Goal: Task Accomplishment & Management: Complete application form

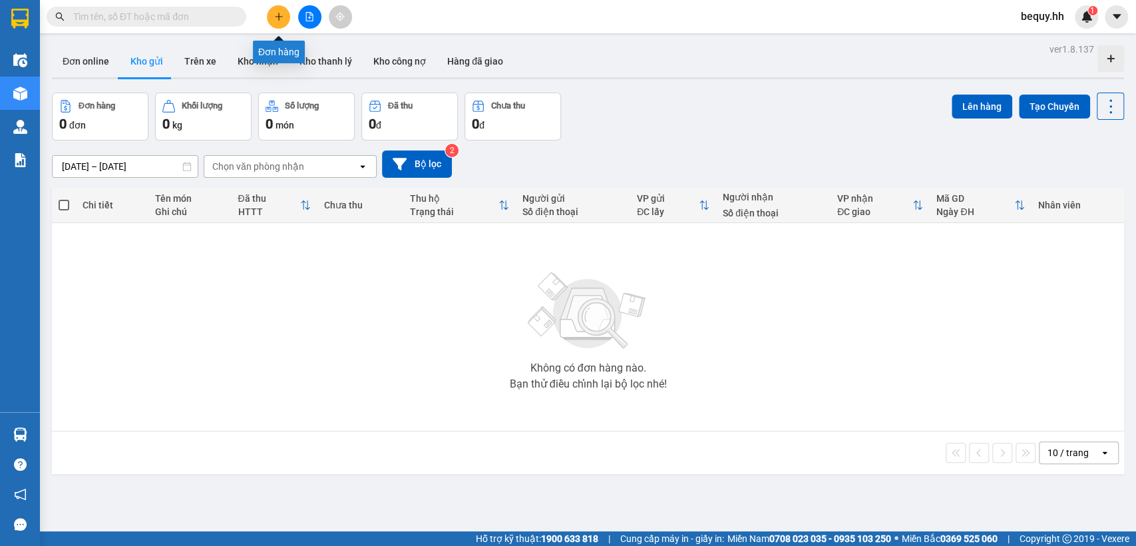
drag, startPoint x: 0, startPoint y: 0, endPoint x: 287, endPoint y: 16, distance: 287.3
click at [287, 16] on button at bounding box center [278, 16] width 23 height 23
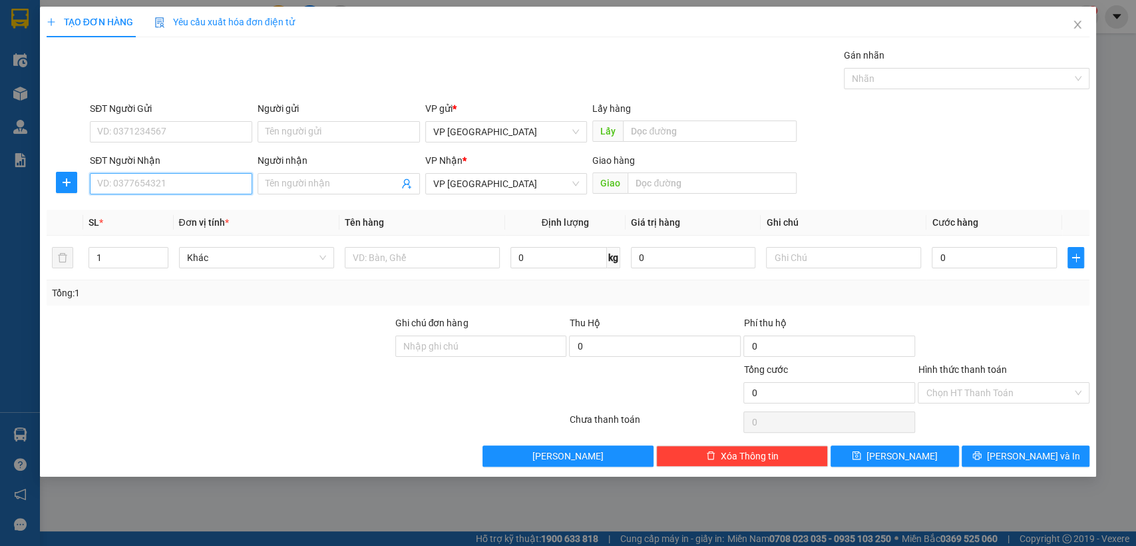
click at [218, 192] on input "SĐT Người Nhận" at bounding box center [171, 183] width 162 height 21
click at [218, 188] on input "SĐT Người Nhận" at bounding box center [171, 183] width 162 height 21
click at [182, 211] on div "0899797929 - [PERSON_NAME]" at bounding box center [171, 210] width 146 height 15
type input "0899797929"
type input "[PERSON_NAME]"
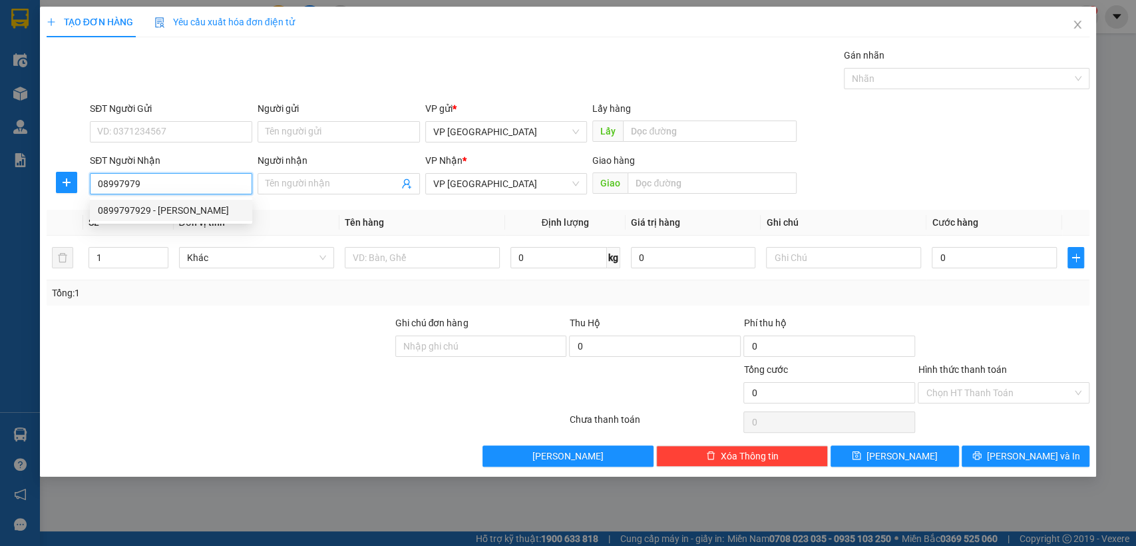
type input "duy anh minh hưng3"
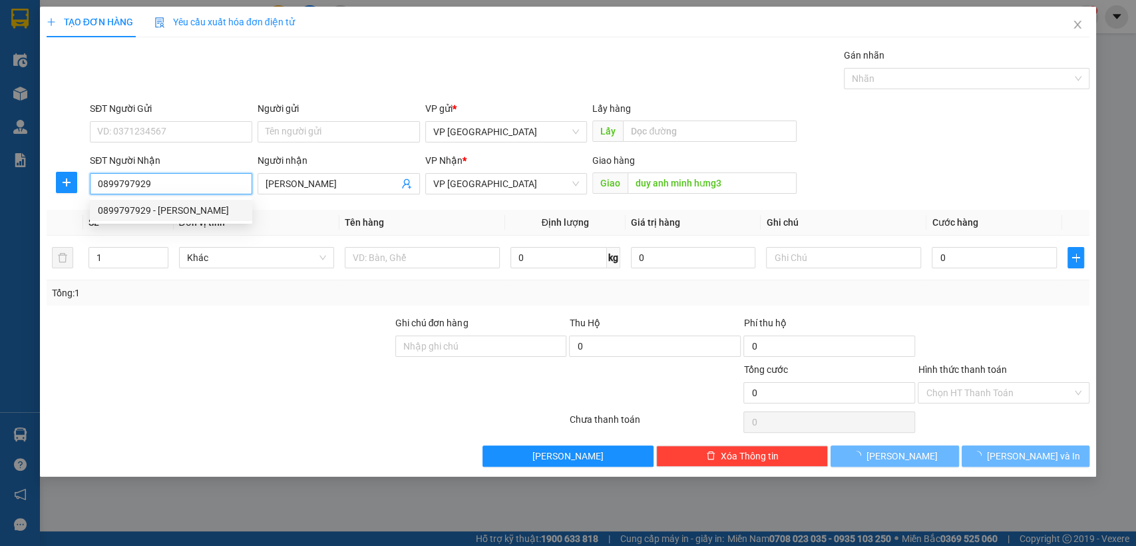
type input "50.000"
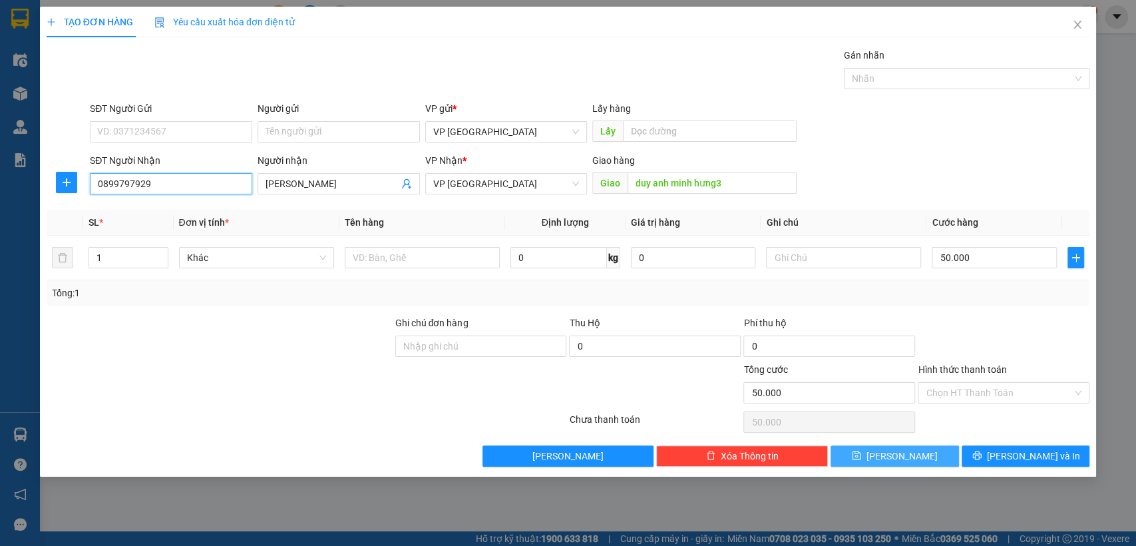
type input "0899797929"
click at [916, 448] on button "[PERSON_NAME]" at bounding box center [895, 455] width 128 height 21
type input "0"
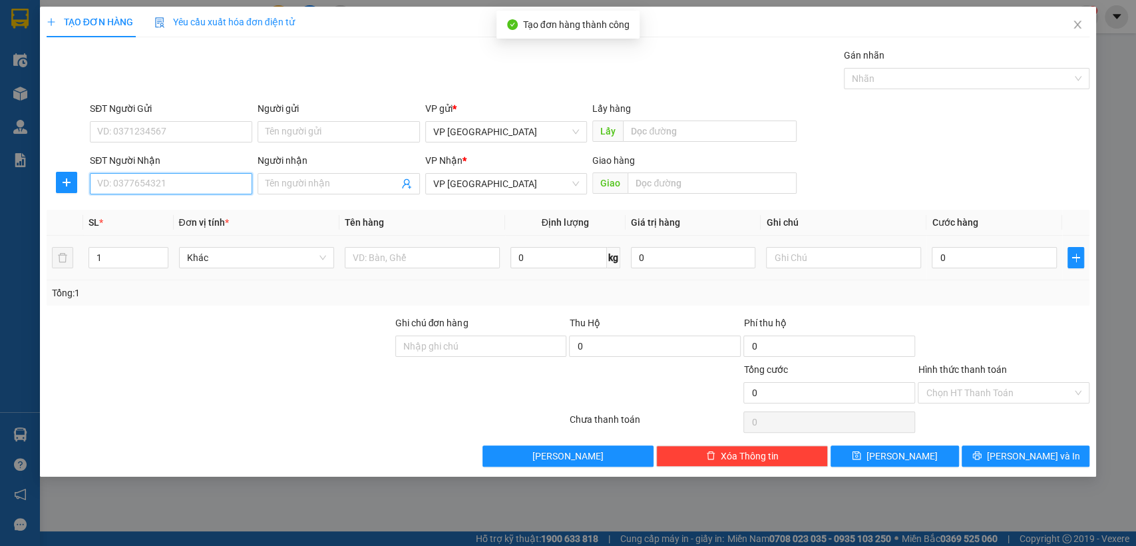
click at [199, 182] on input "SĐT Người Nhận" at bounding box center [171, 183] width 162 height 21
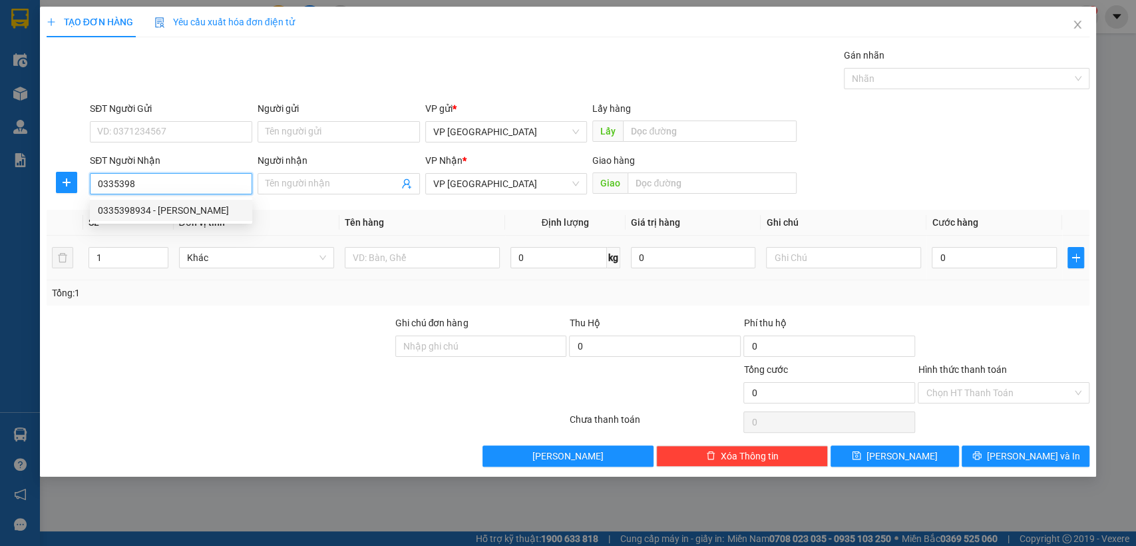
drag, startPoint x: 194, startPoint y: 219, endPoint x: 179, endPoint y: 217, distance: 14.8
click at [192, 220] on div "0335398934 - [PERSON_NAME]" at bounding box center [171, 210] width 162 height 21
type input "0335398934"
type input "[PERSON_NAME]"
type input "HOA [PERSON_NAME]"
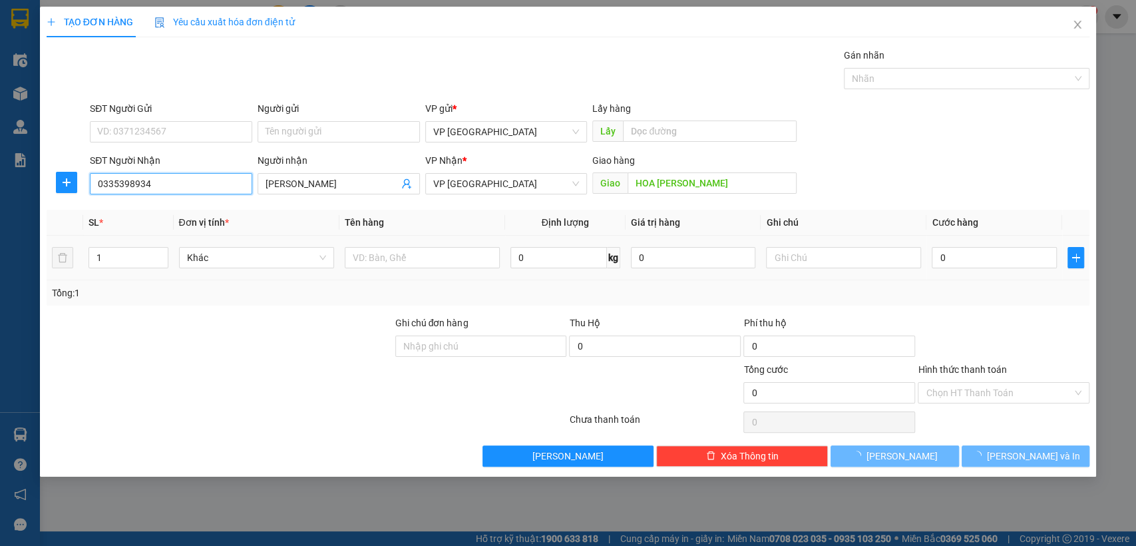
type input "50.000"
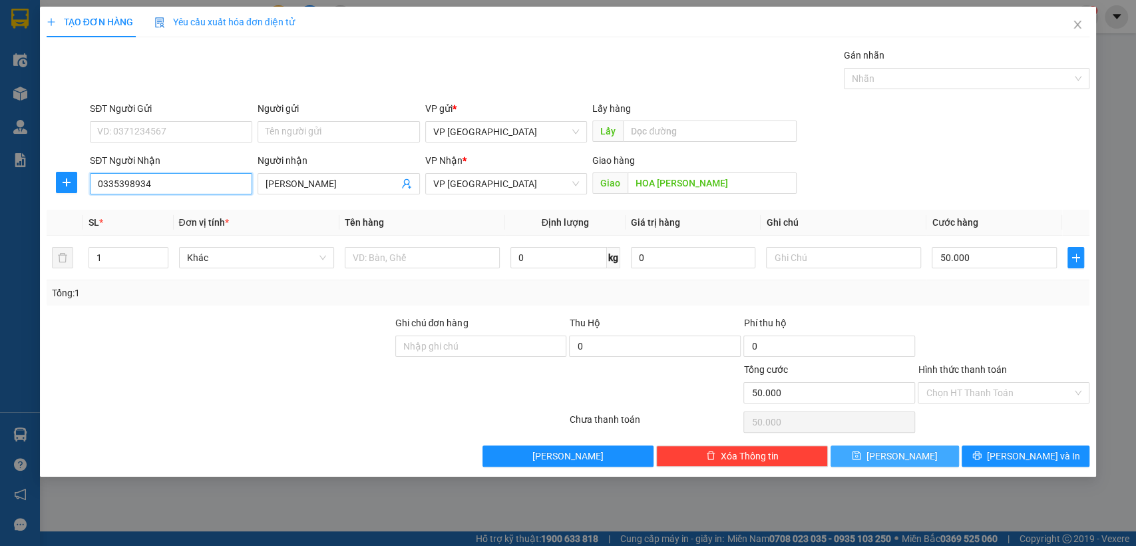
type input "0335398934"
drag, startPoint x: 923, startPoint y: 451, endPoint x: 823, endPoint y: 394, distance: 115.1
click at [921, 450] on button "[PERSON_NAME]" at bounding box center [895, 455] width 128 height 21
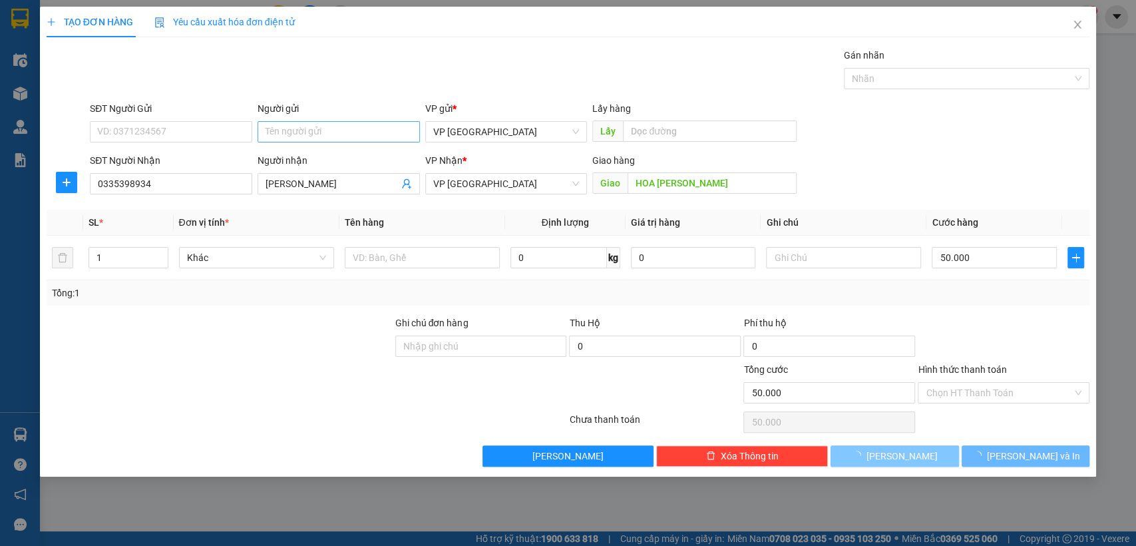
type input "0"
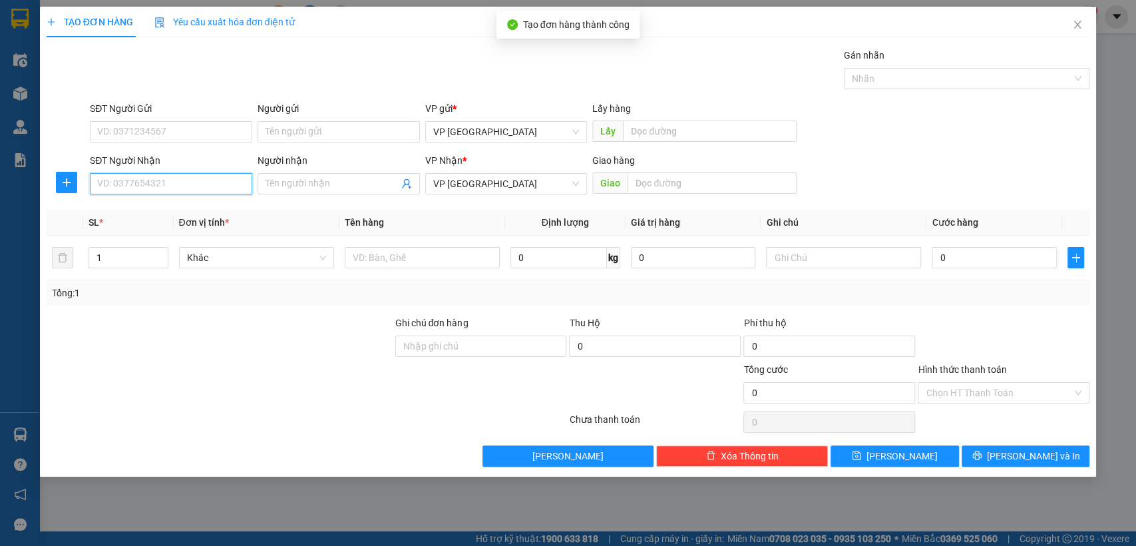
click at [208, 181] on input "SĐT Người Nhận" at bounding box center [171, 183] width 162 height 21
click at [197, 187] on input "0797879" at bounding box center [171, 183] width 162 height 21
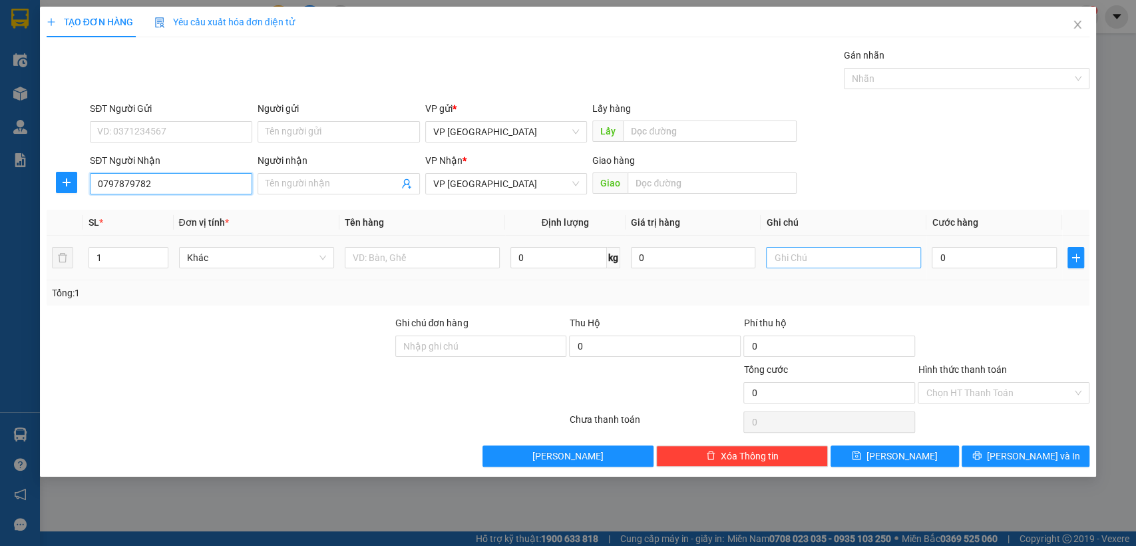
type input "0797879782"
click at [834, 253] on input "text" at bounding box center [843, 257] width 155 height 21
type input "2k"
click at [197, 182] on input "0797879782" at bounding box center [171, 183] width 162 height 21
type input "0"
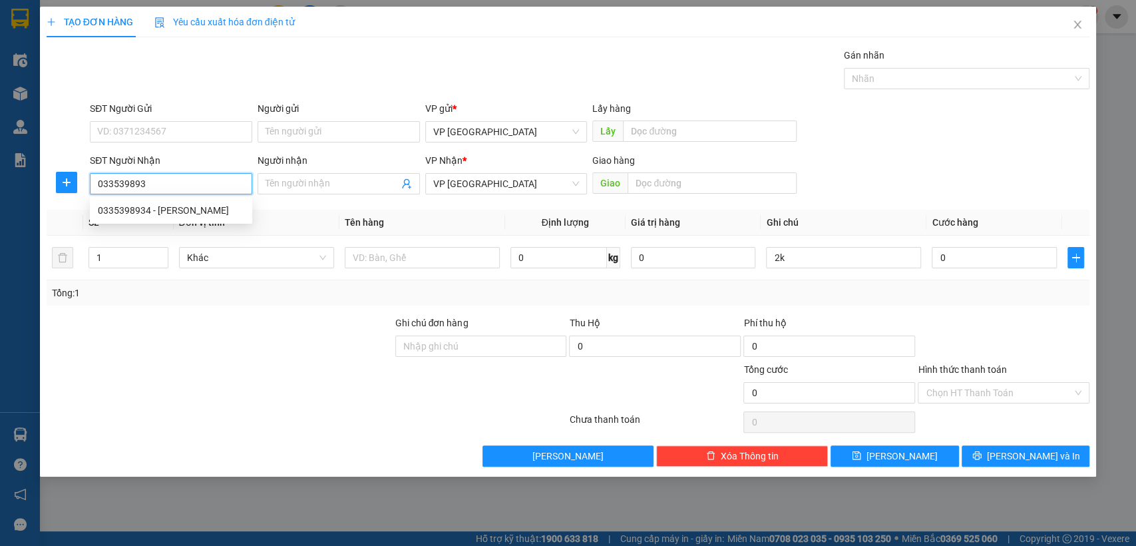
type input "0335398934"
click at [202, 213] on div "0335398934 - [PERSON_NAME]" at bounding box center [171, 210] width 146 height 15
type input "[PERSON_NAME]"
type input "HOA [PERSON_NAME]"
type input "50.000"
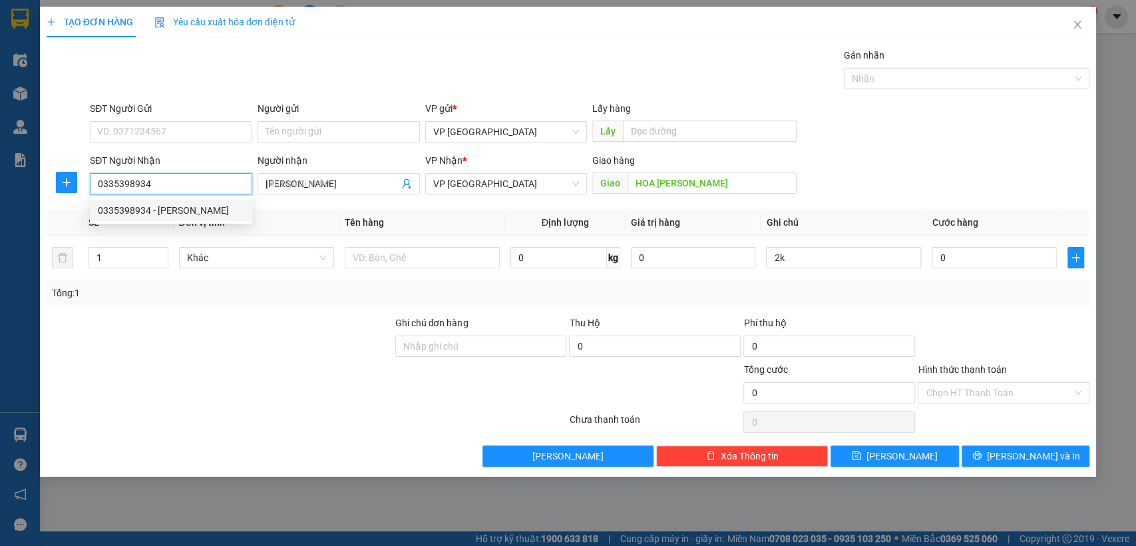
type input "50.000"
type input "0335398934"
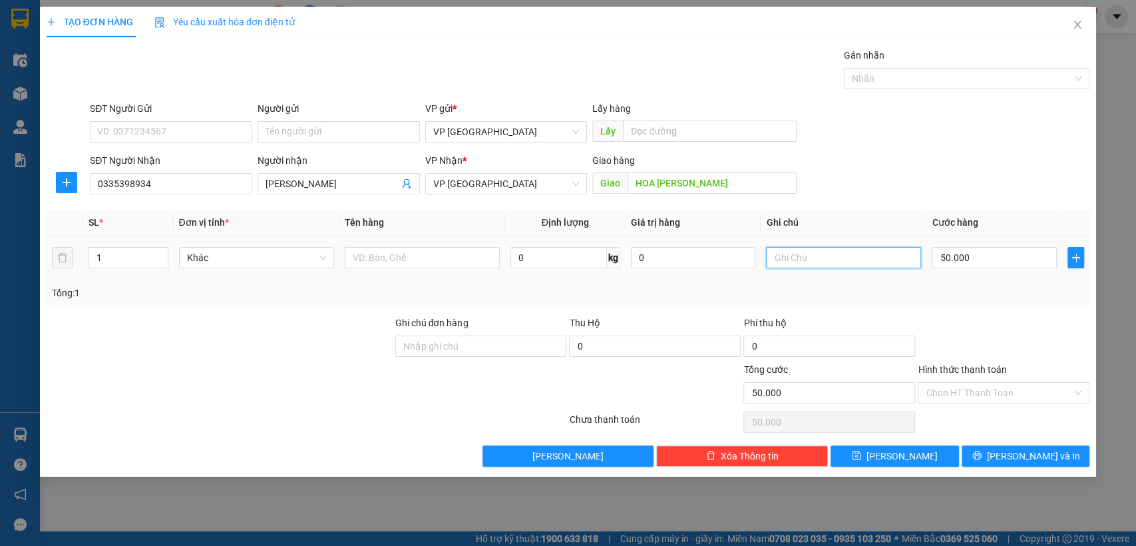
click at [895, 257] on input "text" at bounding box center [843, 257] width 155 height 21
type input "2k"
click at [932, 453] on button "[PERSON_NAME]" at bounding box center [895, 455] width 128 height 21
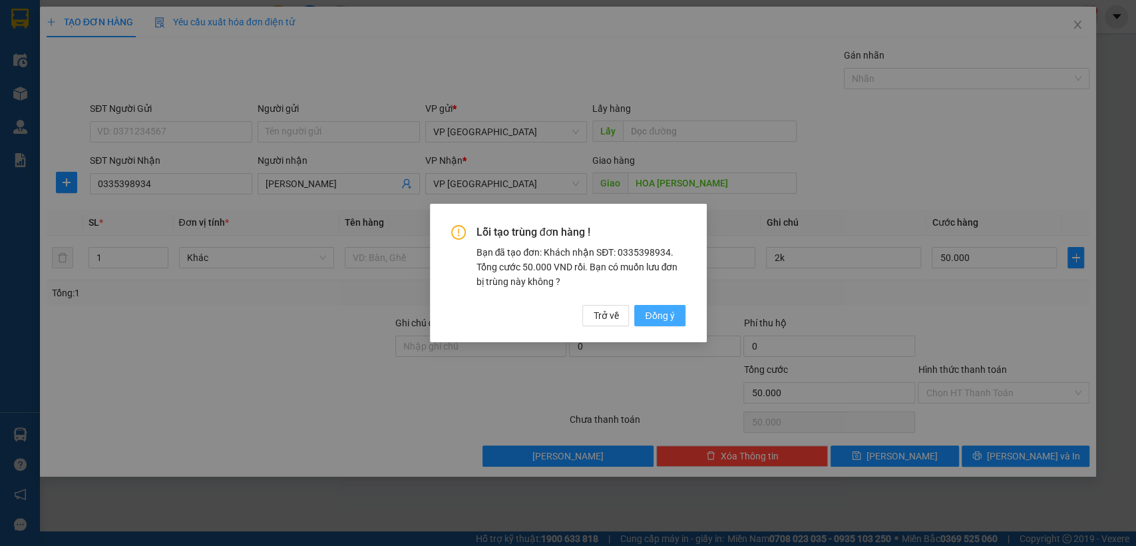
drag, startPoint x: 659, startPoint y: 313, endPoint x: 676, endPoint y: 279, distance: 38.1
click at [660, 313] on span "Đồng ý" at bounding box center [659, 315] width 29 height 15
type input "0"
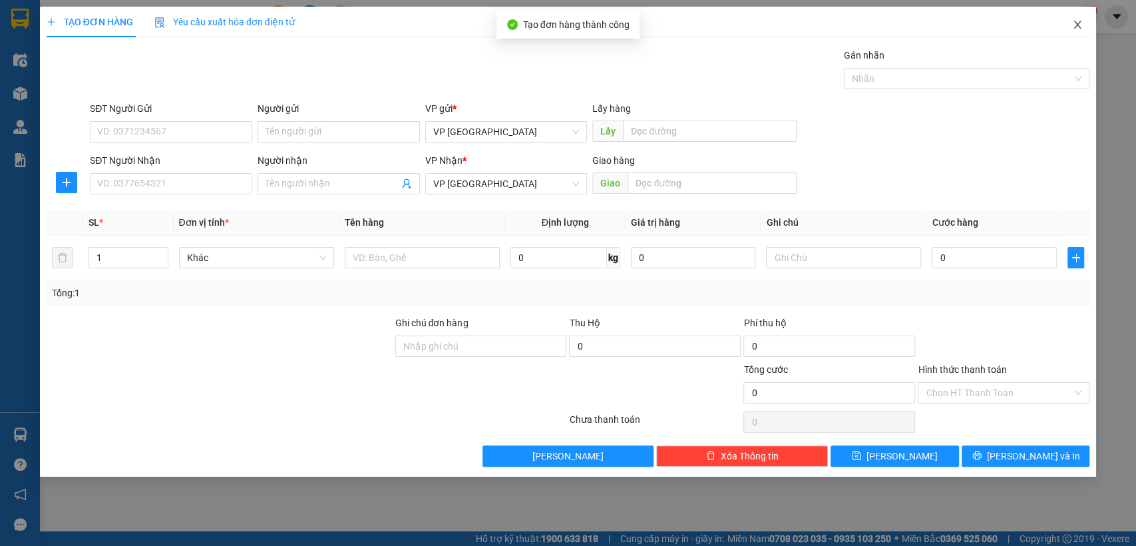
click at [1072, 25] on icon "close" at bounding box center [1077, 24] width 11 height 11
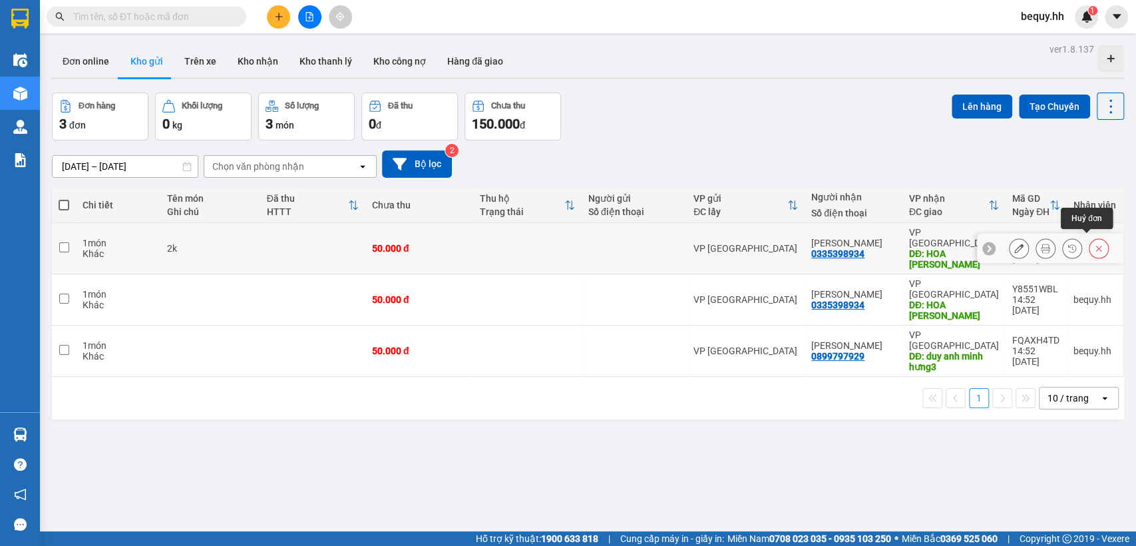
click at [1090, 237] on button at bounding box center [1099, 248] width 19 height 23
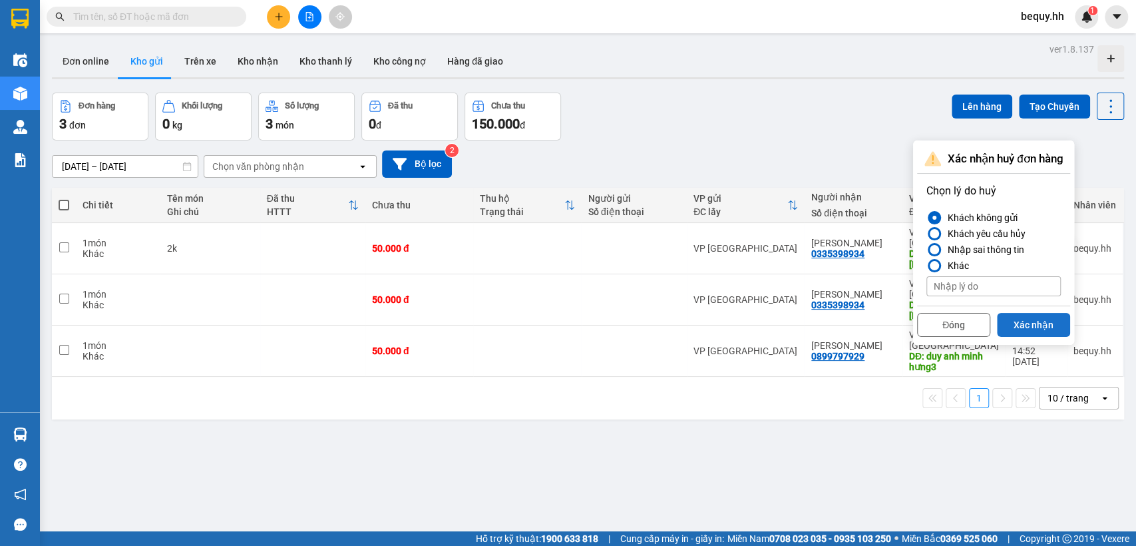
click at [1030, 317] on button "Xác nhận" at bounding box center [1033, 325] width 73 height 24
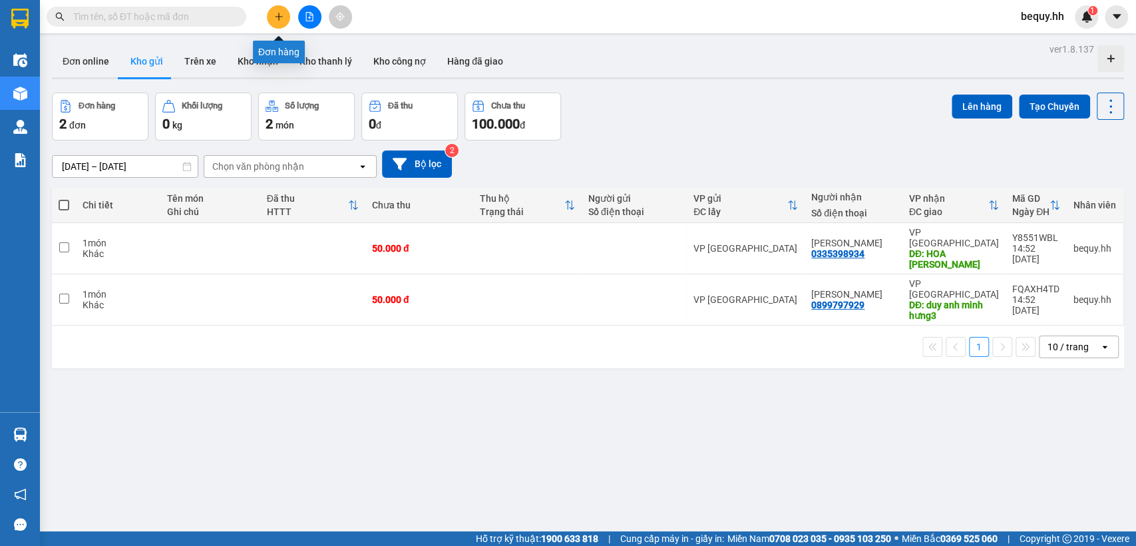
click at [274, 17] on icon "plus" at bounding box center [278, 16] width 9 height 9
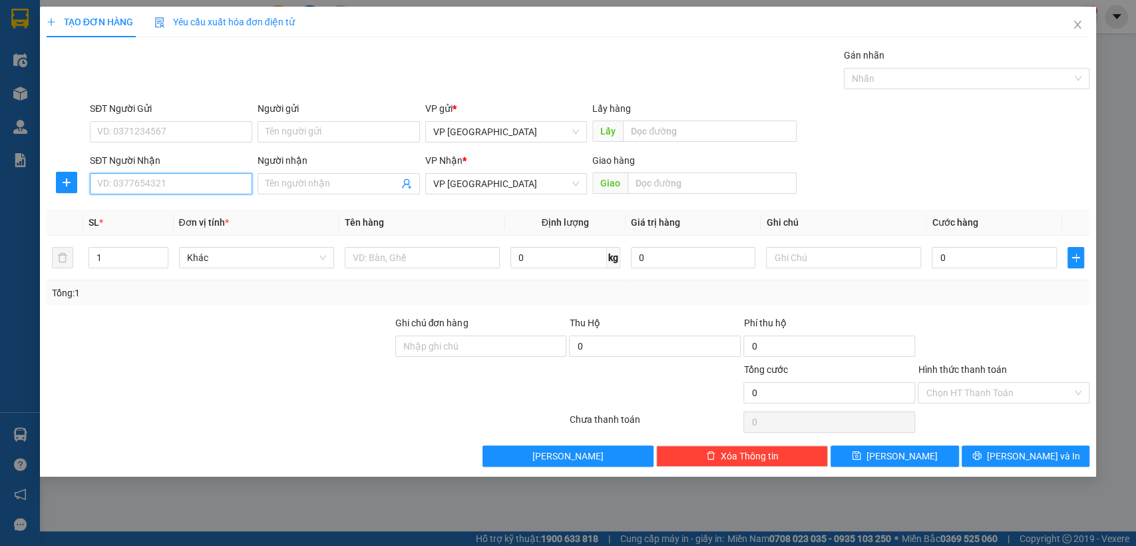
click at [190, 186] on input "SĐT Người Nhận" at bounding box center [171, 183] width 162 height 21
type input "0797879782"
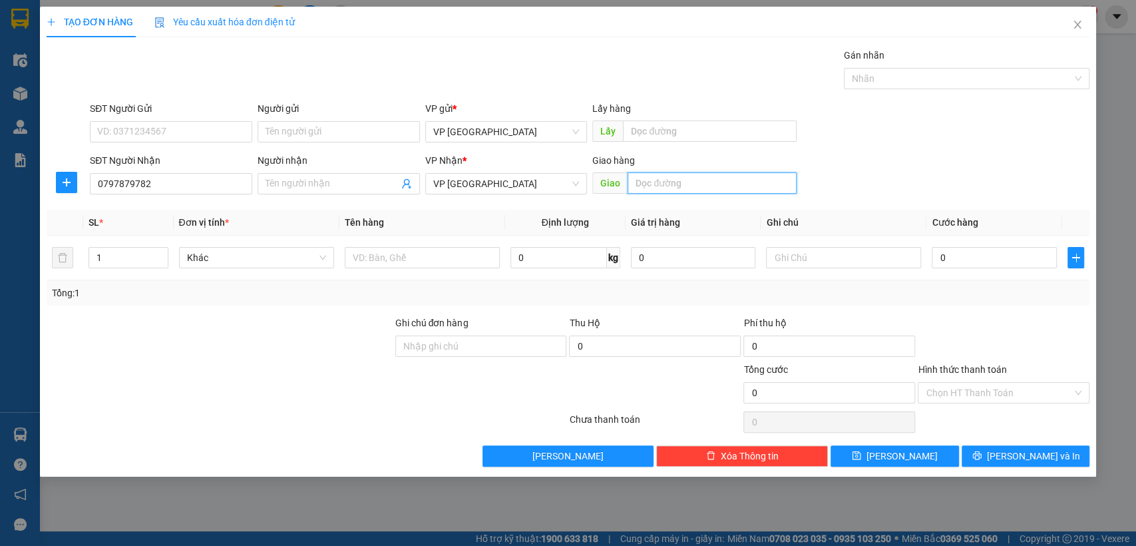
click at [667, 187] on input "text" at bounding box center [712, 182] width 169 height 21
click at [670, 185] on input "text" at bounding box center [712, 182] width 169 height 21
type input "[PERSON_NAME]"
click at [992, 252] on input "0" at bounding box center [994, 257] width 125 height 21
type input "1"
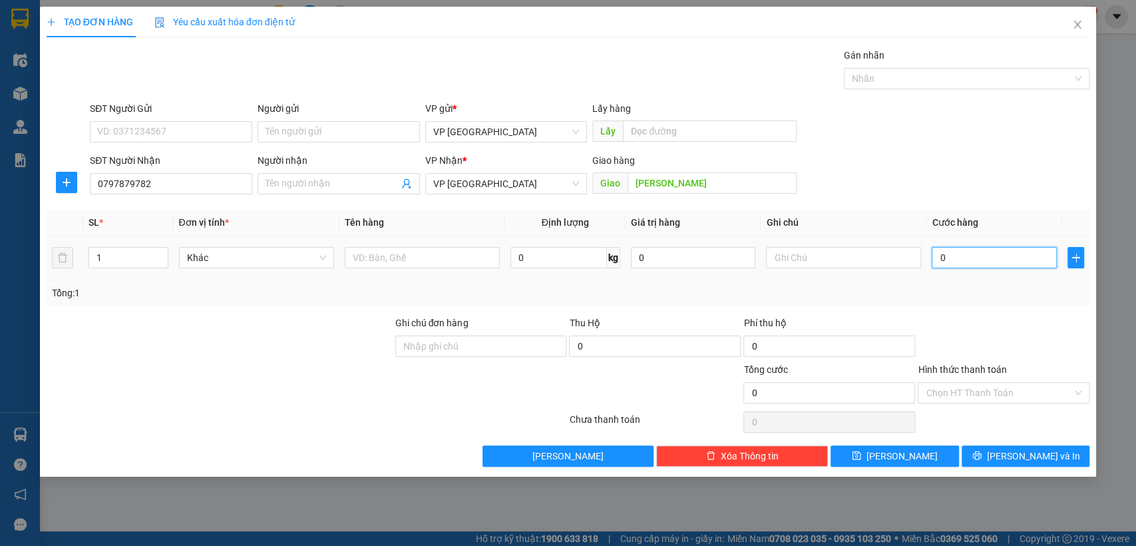
type input "1"
type input "10"
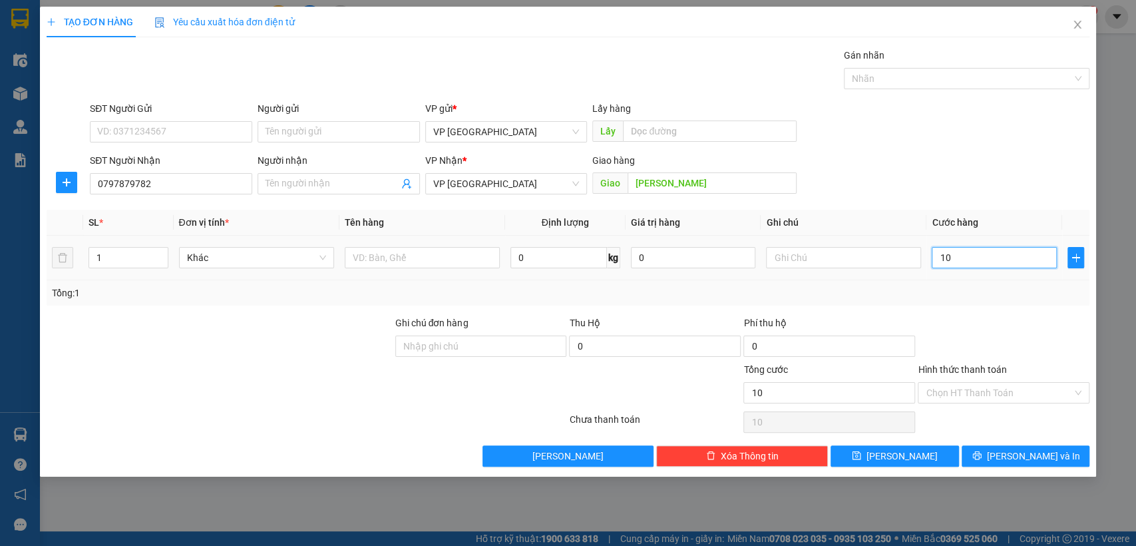
type input "100"
type input "1.000"
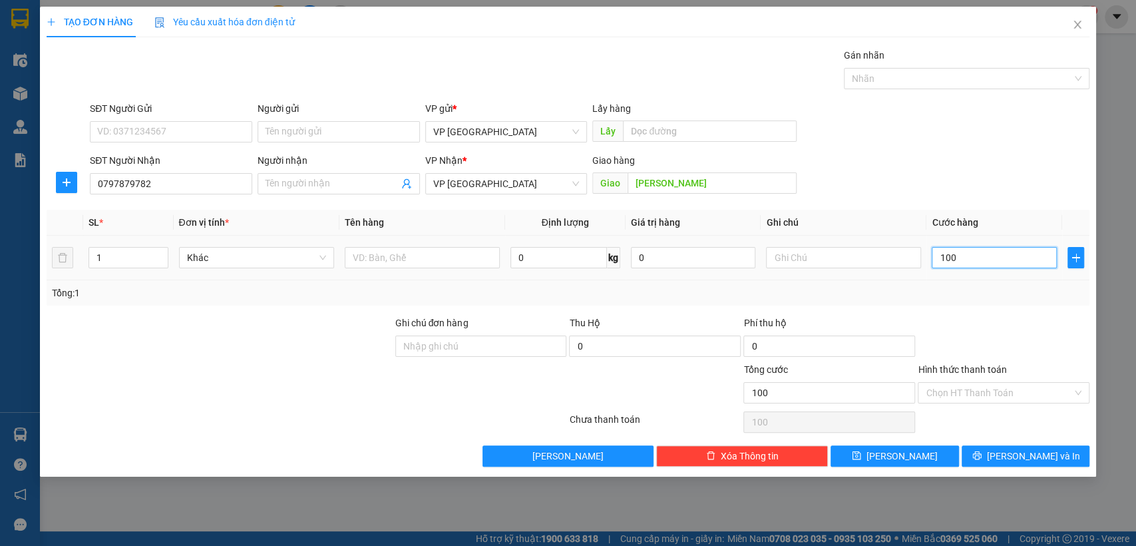
type input "1.000"
type input "10.000"
type input "100.000"
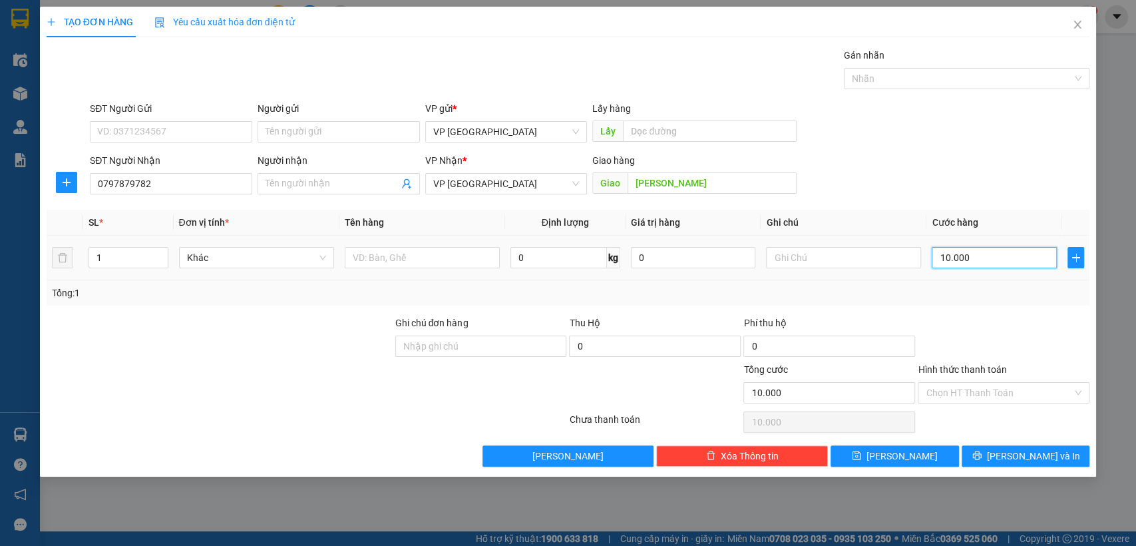
type input "100.000"
click at [911, 454] on button "[PERSON_NAME]" at bounding box center [895, 455] width 128 height 21
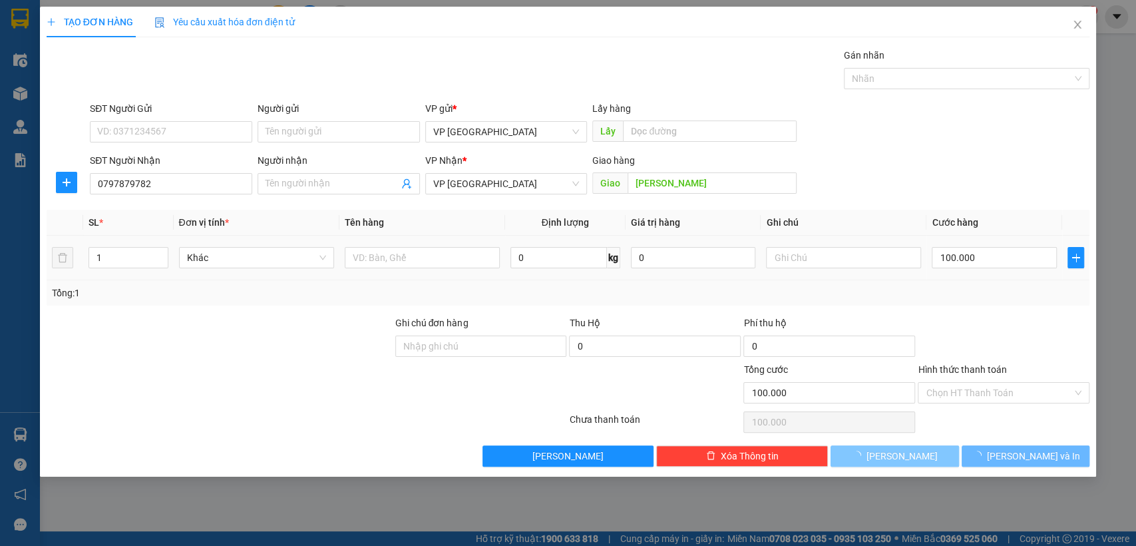
type input "0"
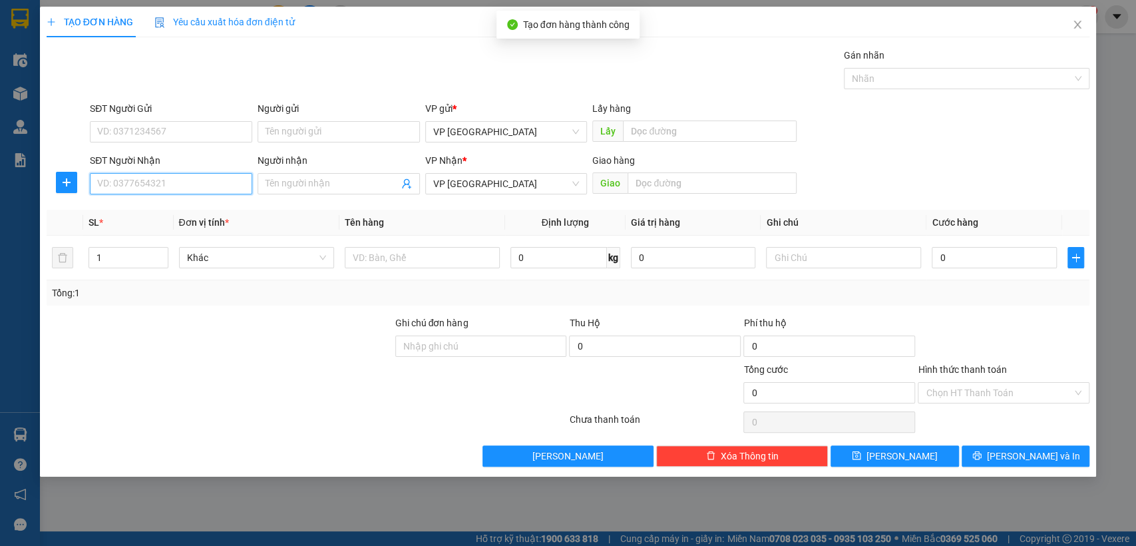
click at [109, 174] on input "SĐT Người Nhận" at bounding box center [171, 183] width 162 height 21
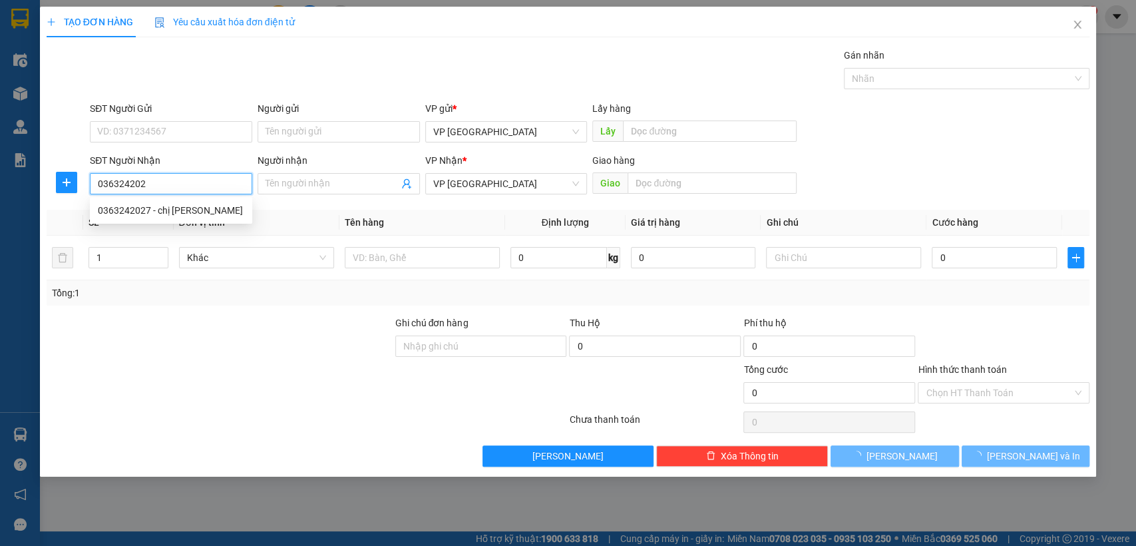
type input "0363242027"
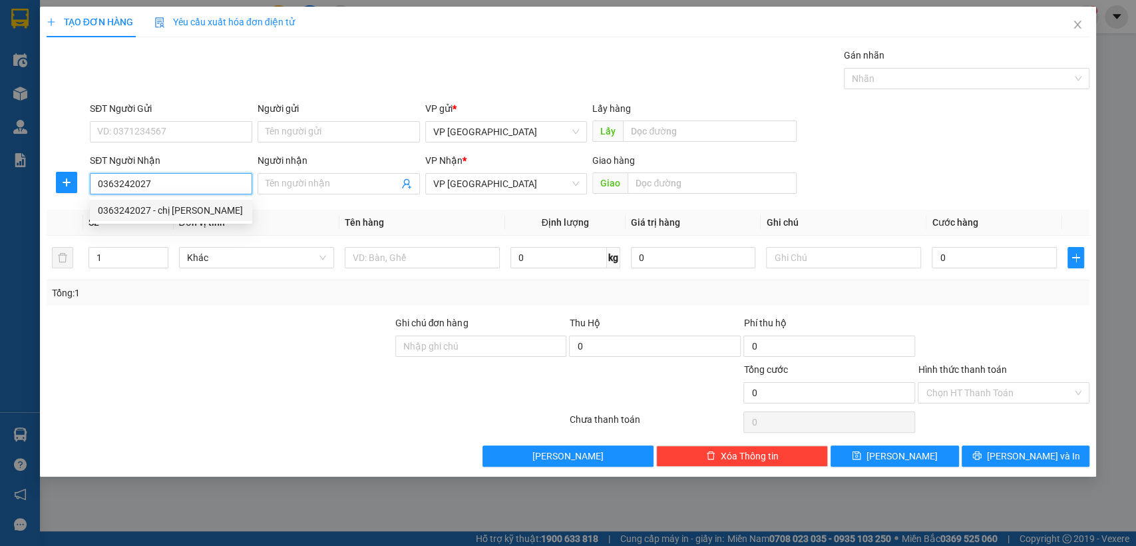
click at [138, 208] on div "0363242027 - chị [PERSON_NAME]" at bounding box center [171, 210] width 146 height 15
type input "chị [PERSON_NAME]"
type input "nga bu lộc ninh"
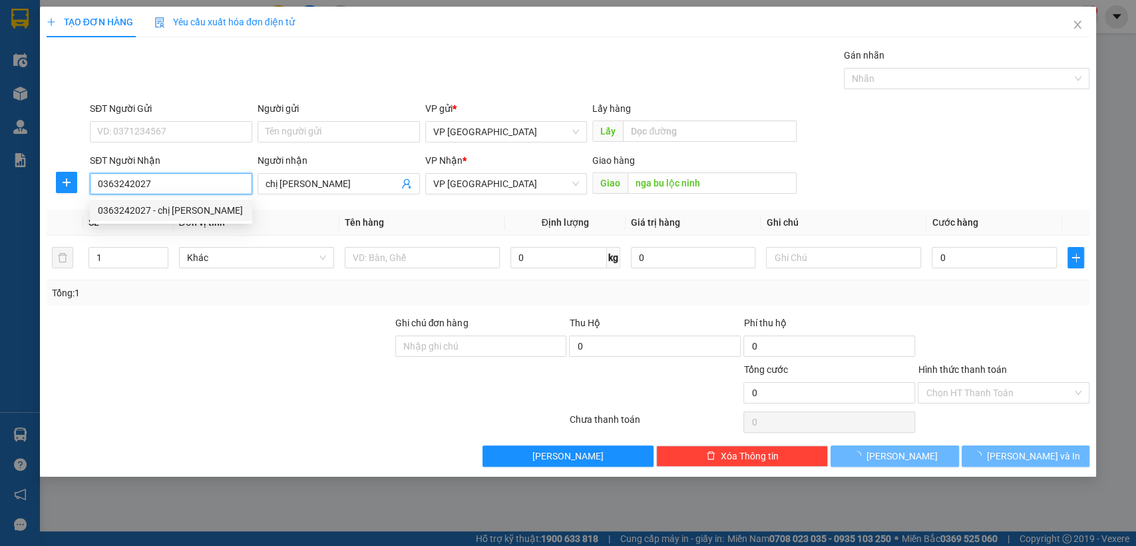
type input "100.000"
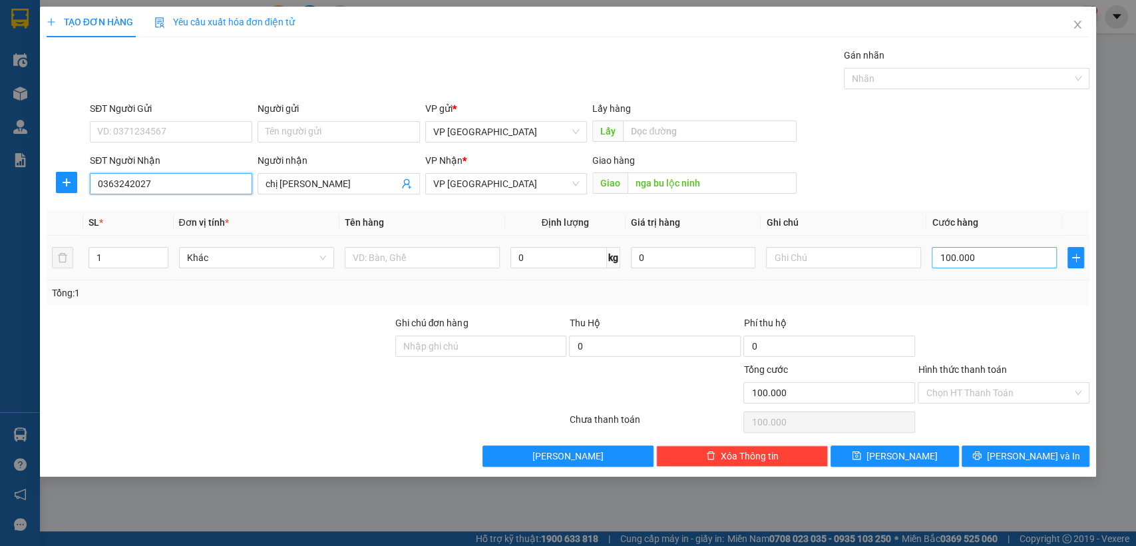
type input "0363242027"
click at [984, 260] on input "100.000" at bounding box center [994, 257] width 125 height 21
type input "5"
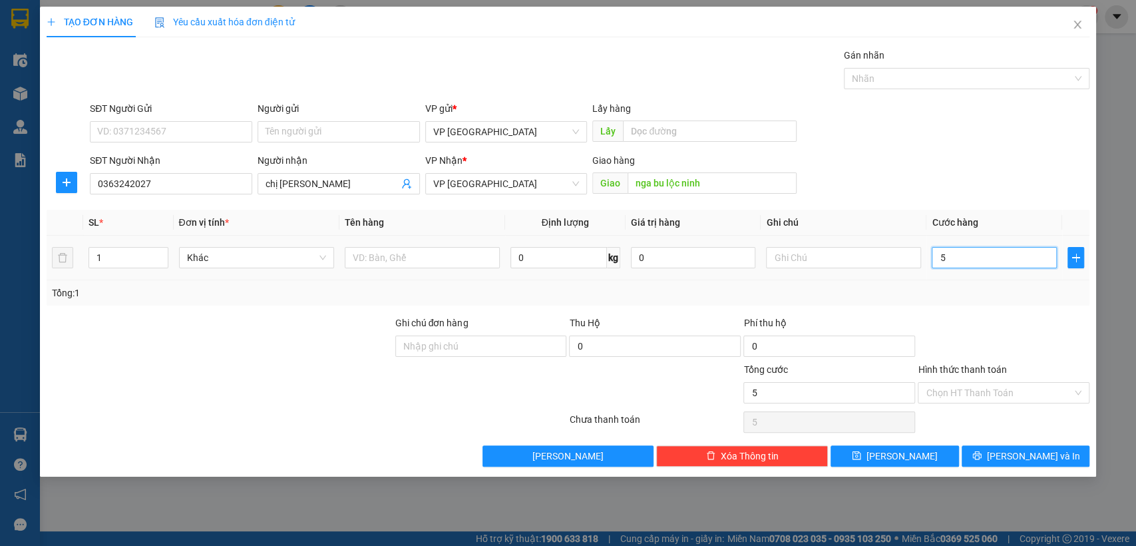
type input "50"
type input "500"
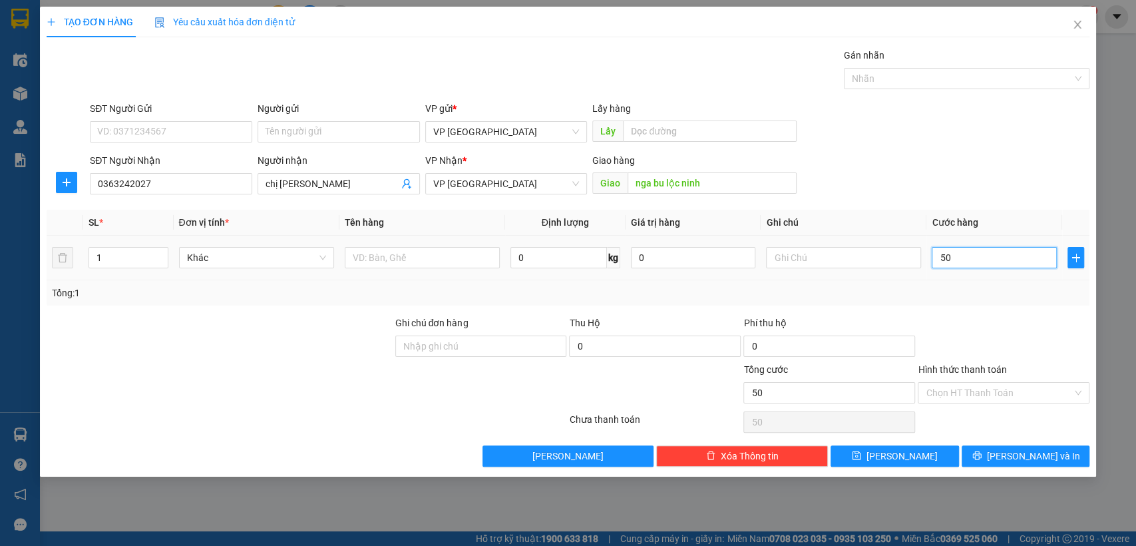
type input "500"
type input "5.000"
type input "50.000"
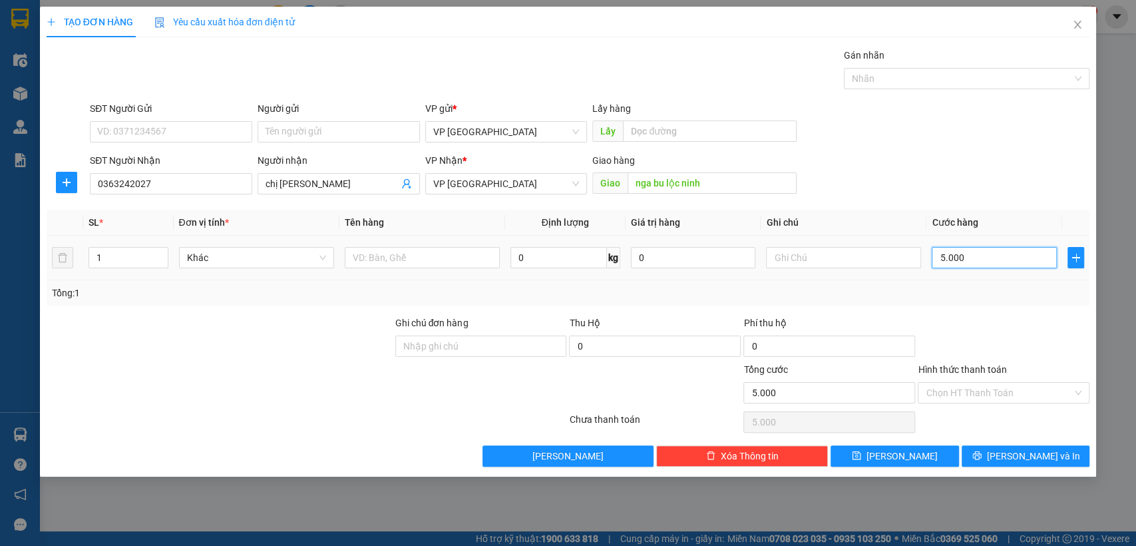
type input "50.000"
drag, startPoint x: 929, startPoint y: 457, endPoint x: 396, endPoint y: 407, distance: 535.5
click at [927, 457] on button "[PERSON_NAME]" at bounding box center [895, 455] width 128 height 21
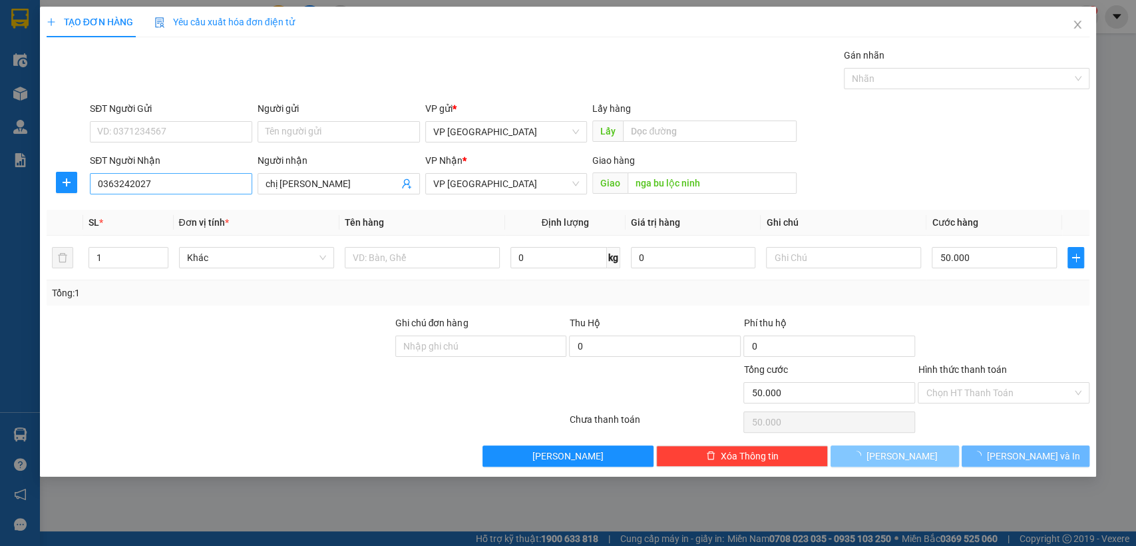
type input "0"
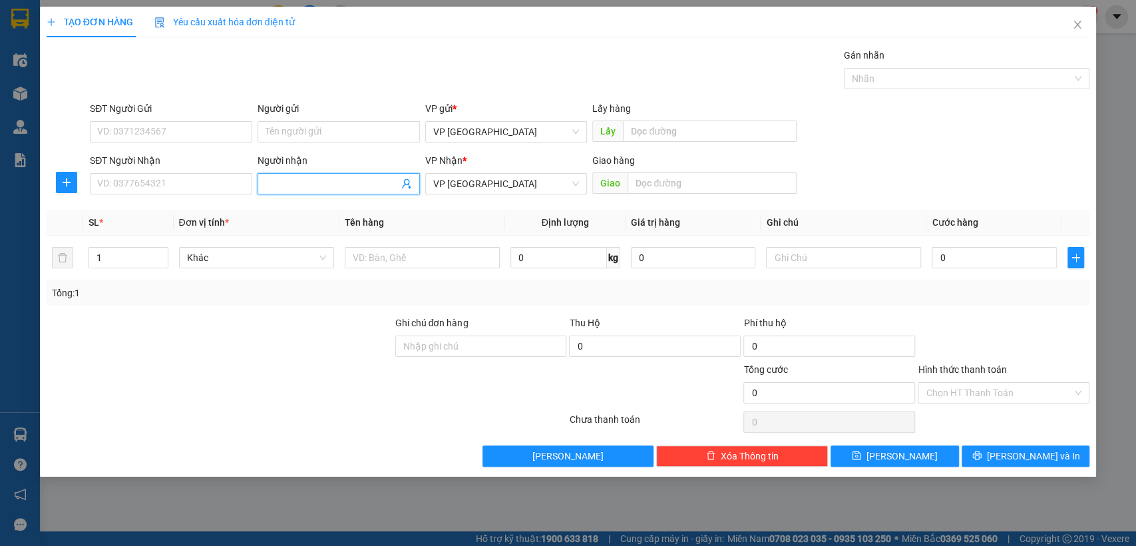
click at [318, 184] on input "Người nhận" at bounding box center [332, 183] width 133 height 15
type input "xuyen ben cat"
click at [212, 182] on input "SĐT Người Nhận" at bounding box center [171, 183] width 162 height 21
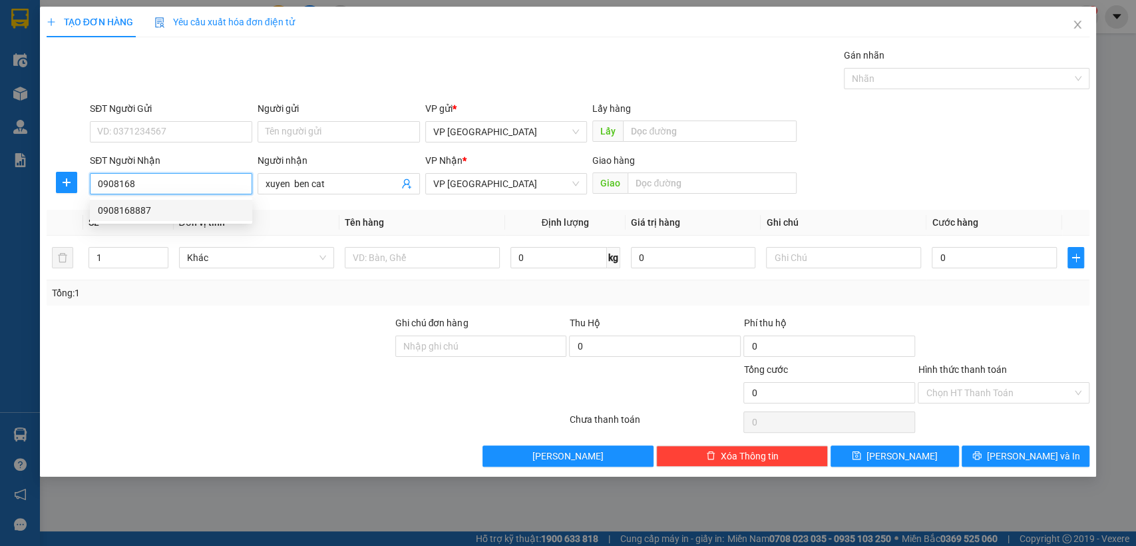
drag, startPoint x: 208, startPoint y: 207, endPoint x: 229, endPoint y: 200, distance: 22.5
click at [206, 208] on div "0908168887" at bounding box center [171, 210] width 146 height 15
type input "0908168887"
type input "xuyến ben cat"
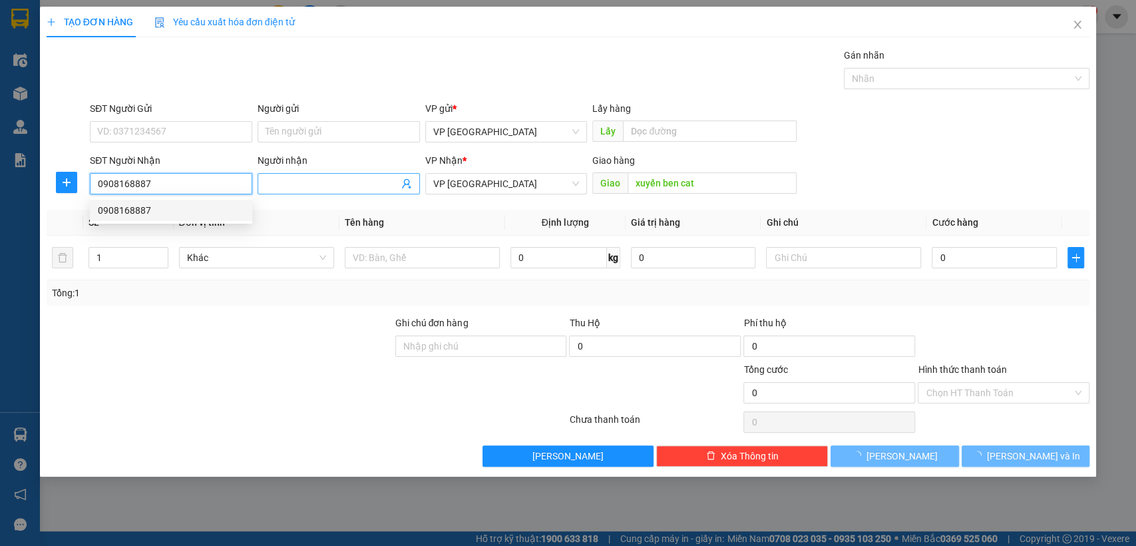
type input "30.000"
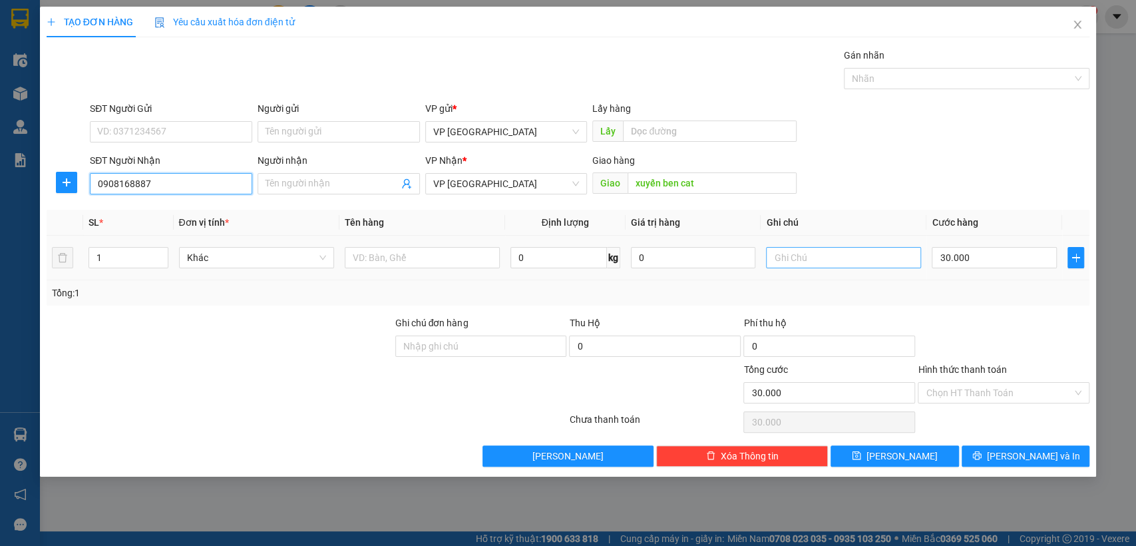
type input "0908168887"
click at [863, 258] on input "text" at bounding box center [843, 257] width 155 height 21
type input "2k"
click at [988, 266] on input "30.000" at bounding box center [994, 257] width 125 height 21
type input "7"
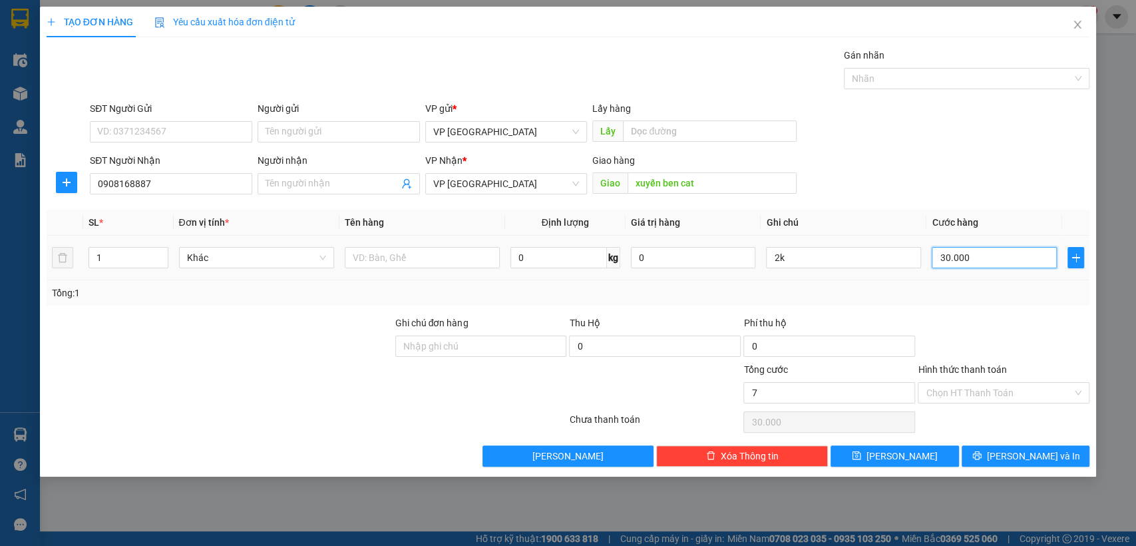
type input "7"
type input "70"
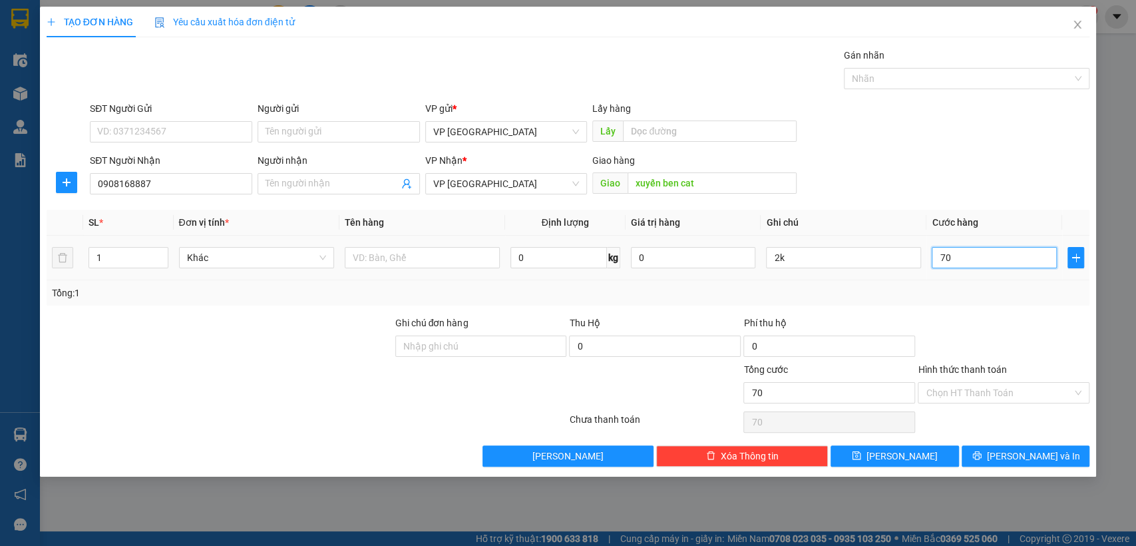
type input "700"
type input "7.000"
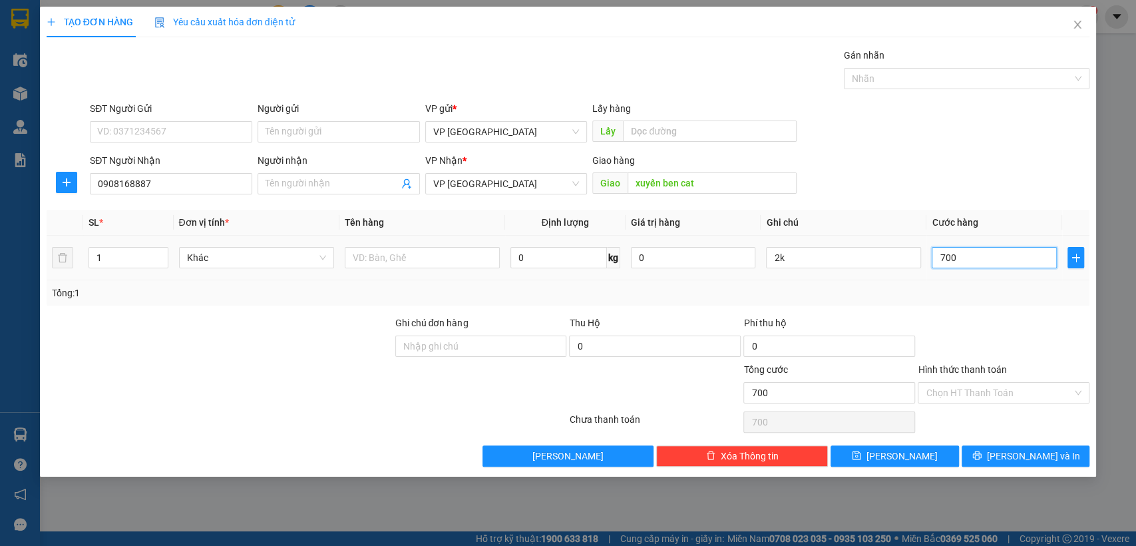
type input "7.000"
type input "70.000"
drag, startPoint x: 918, startPoint y: 452, endPoint x: 688, endPoint y: 227, distance: 321.9
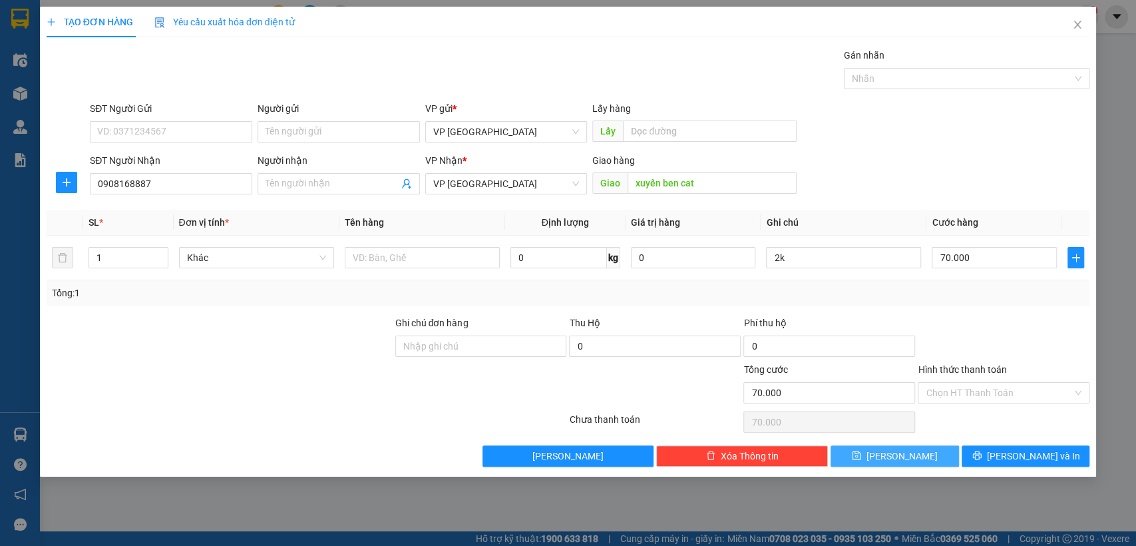
click at [918, 451] on button "[PERSON_NAME]" at bounding box center [895, 455] width 128 height 21
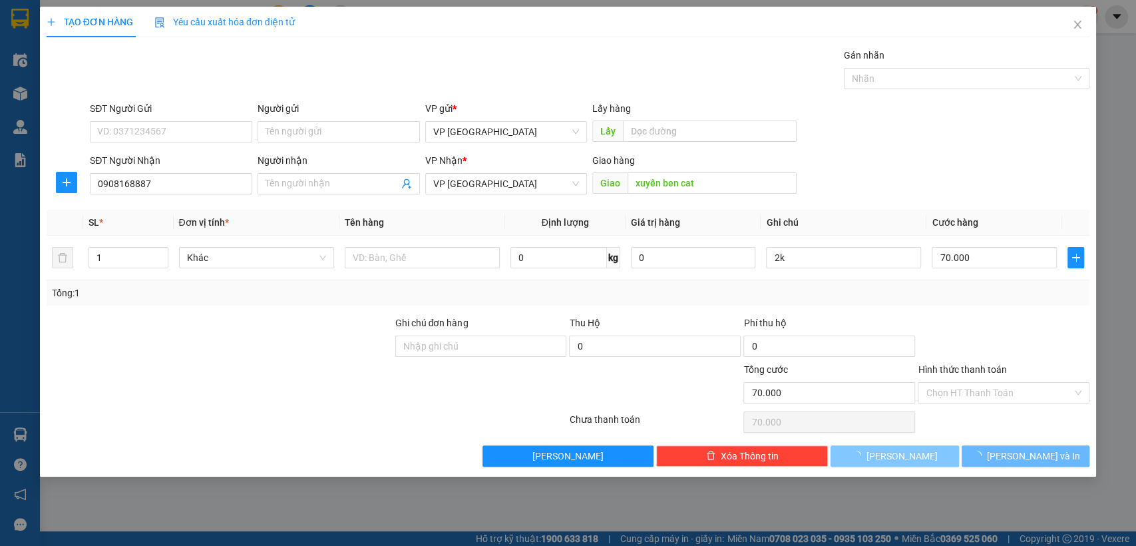
type input "0"
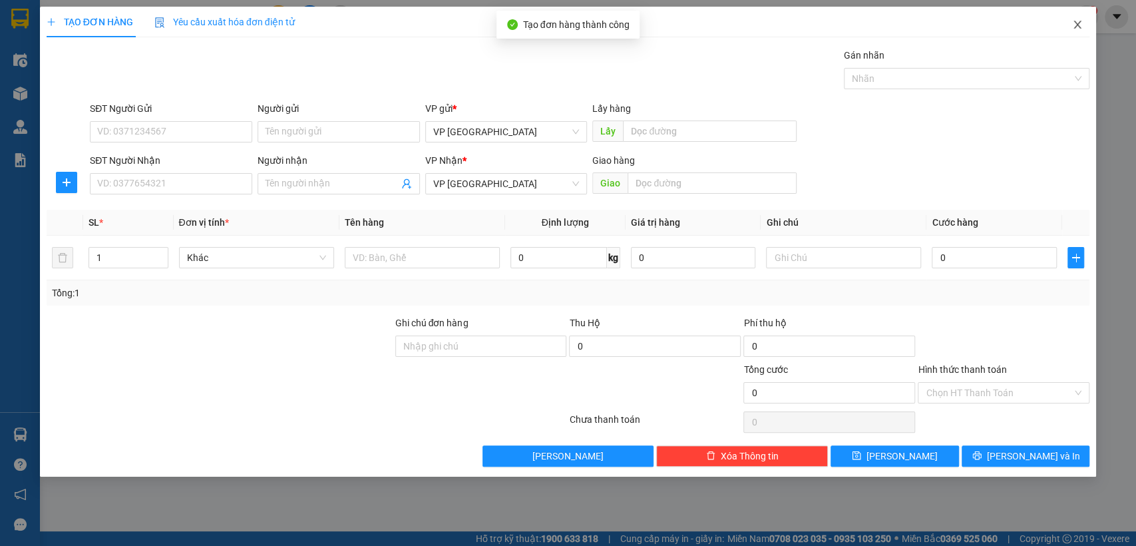
click at [1083, 21] on span "Close" at bounding box center [1077, 25] width 37 height 37
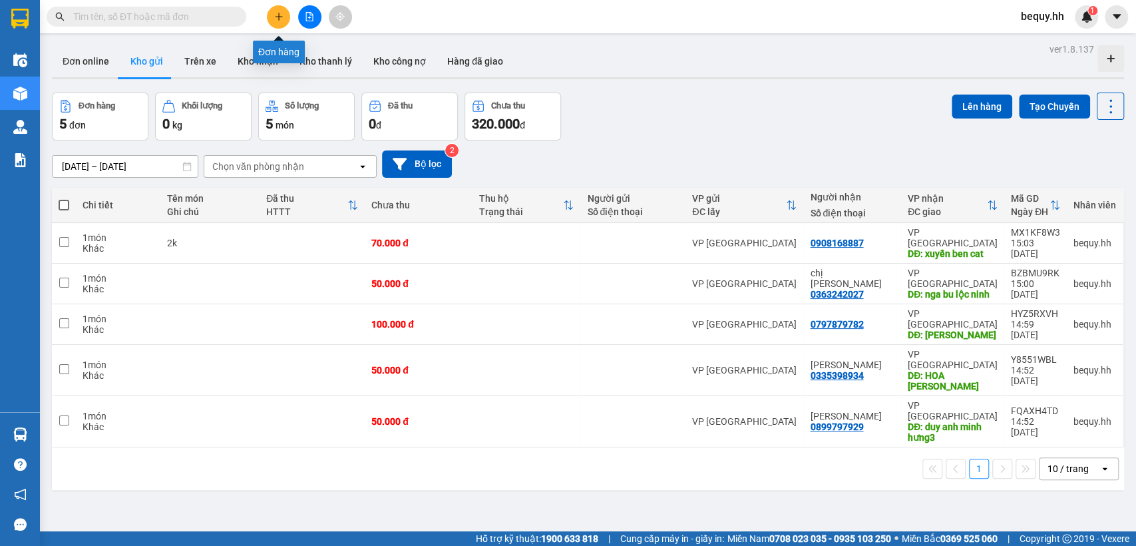
click at [272, 9] on button at bounding box center [278, 16] width 23 height 23
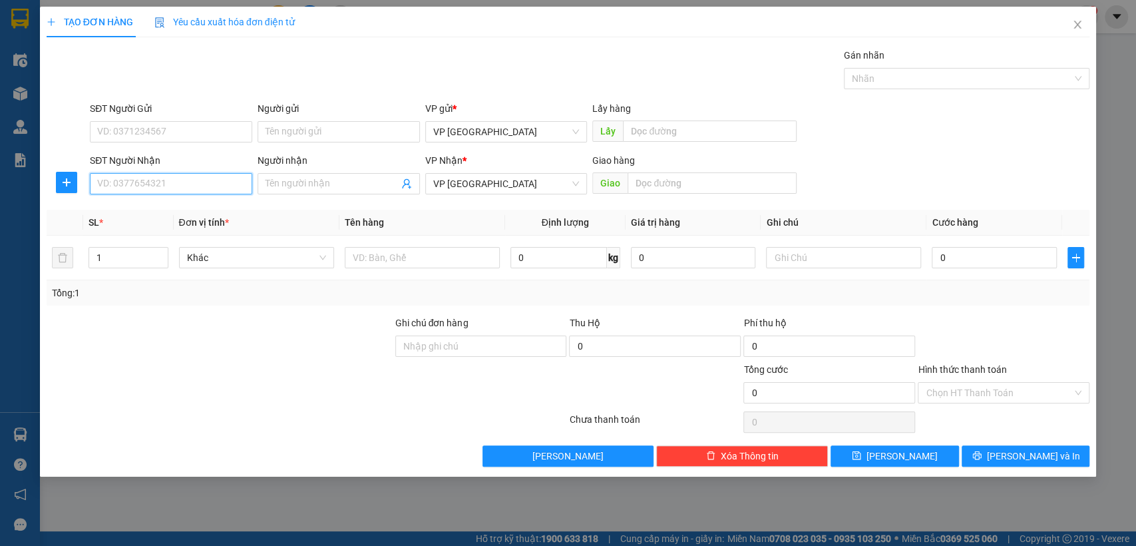
click at [158, 184] on input "SĐT Người Nhận" at bounding box center [171, 183] width 162 height 21
type input "0374872585"
click at [160, 212] on div "0374872585 - [PERSON_NAME]" at bounding box center [171, 210] width 146 height 15
type input "[PERSON_NAME]"
type input "Aeon Bình Dương"
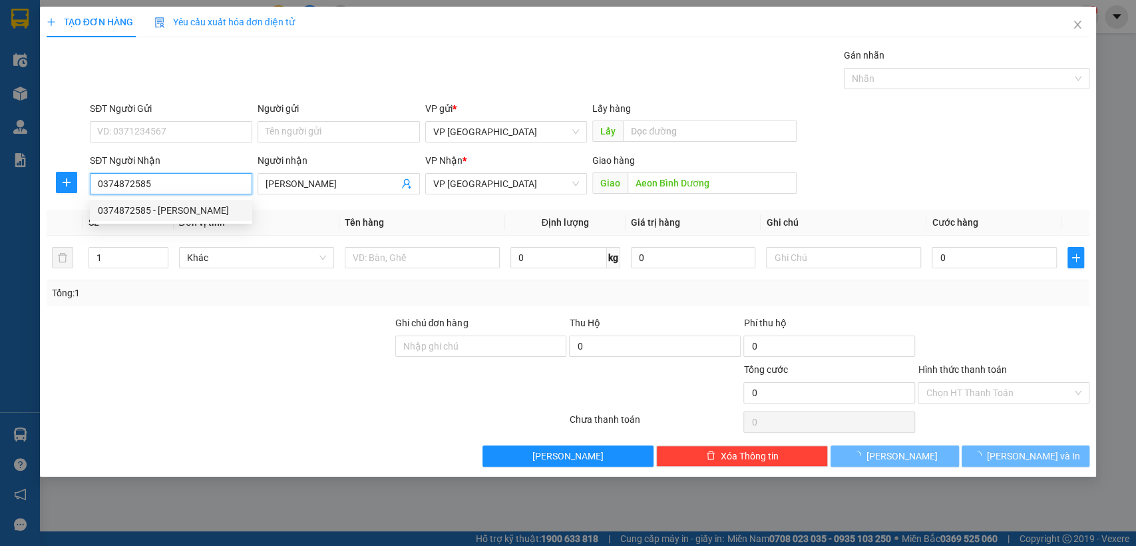
type input "50.000"
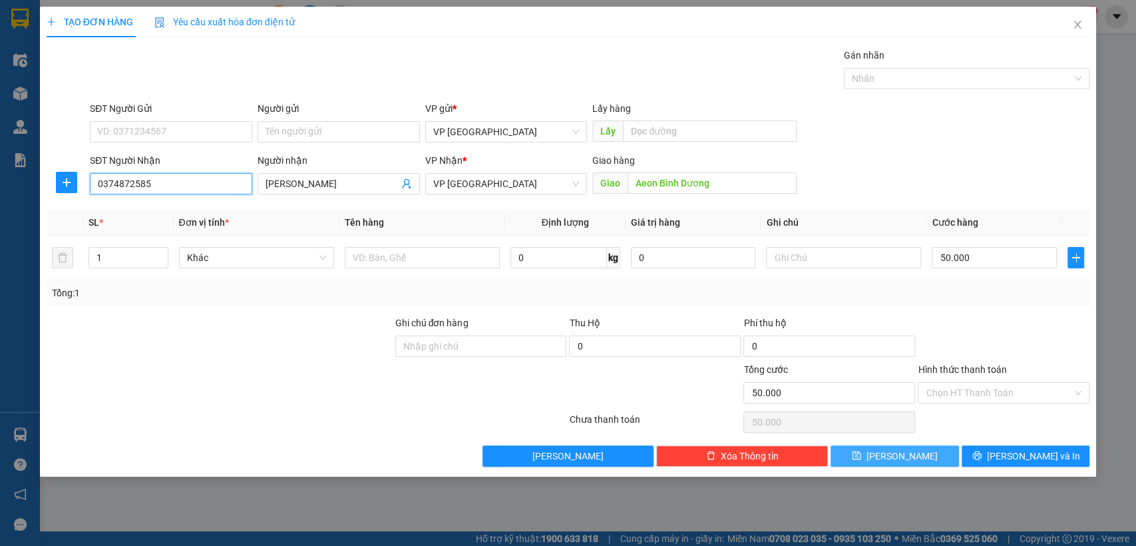
type input "0374872585"
click at [915, 450] on button "[PERSON_NAME]" at bounding box center [895, 455] width 128 height 21
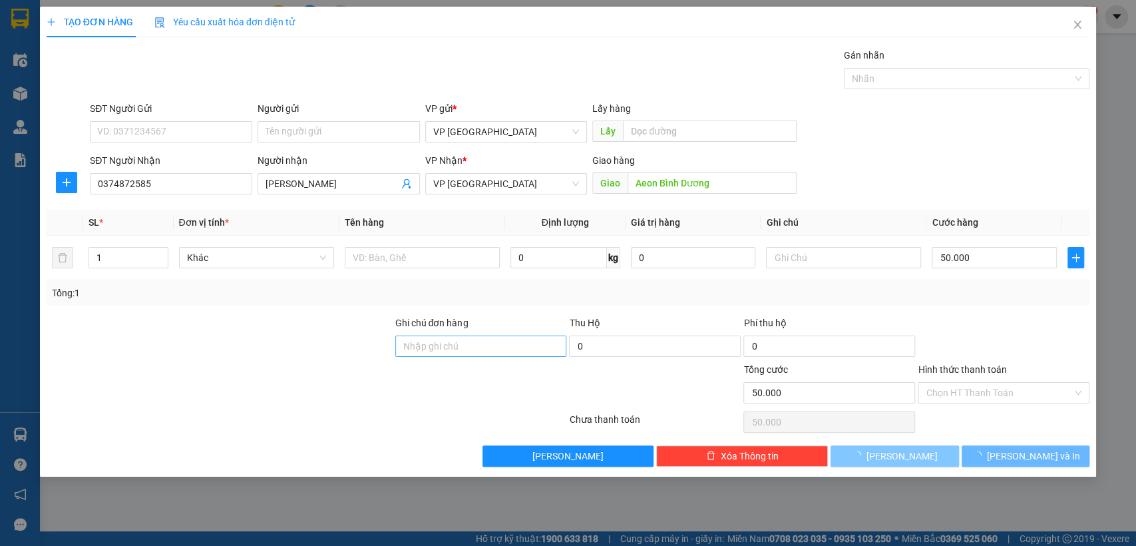
type input "0"
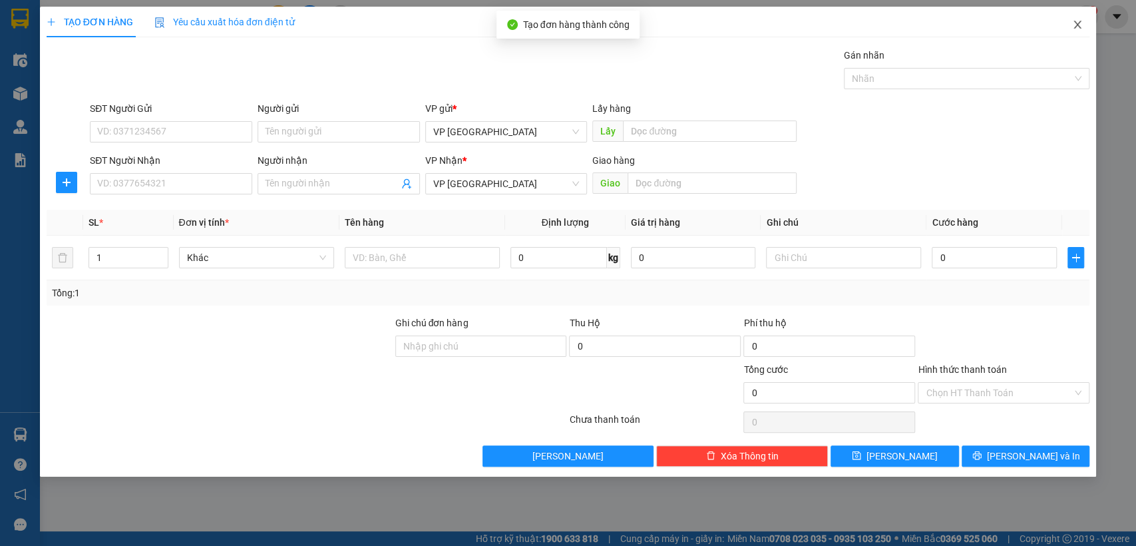
click at [1080, 17] on span "Close" at bounding box center [1077, 25] width 37 height 37
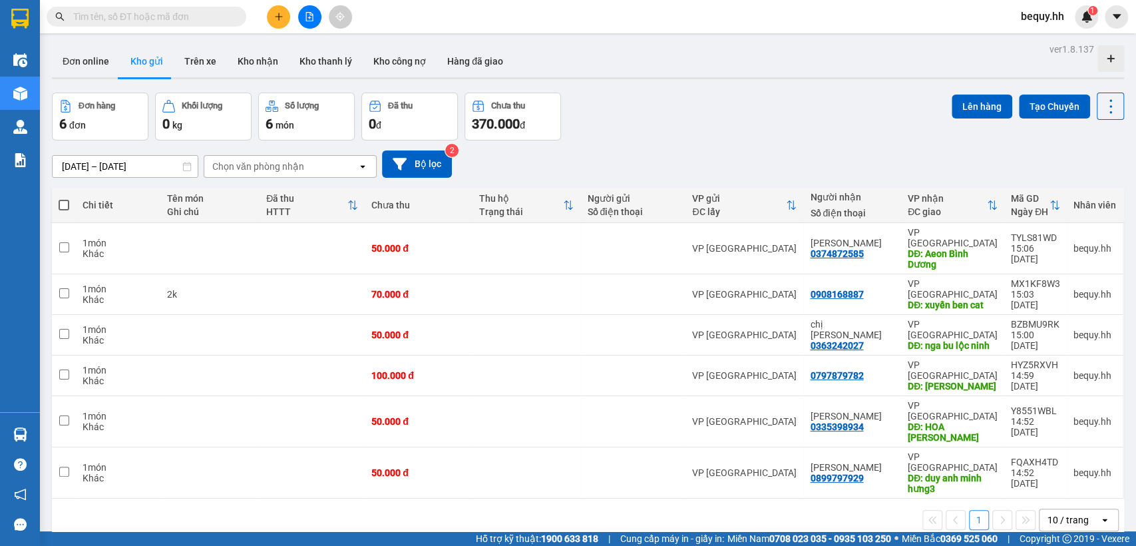
click at [64, 202] on span at bounding box center [64, 205] width 11 height 11
click at [64, 198] on input "checkbox" at bounding box center [64, 198] width 0 height 0
checkbox input "true"
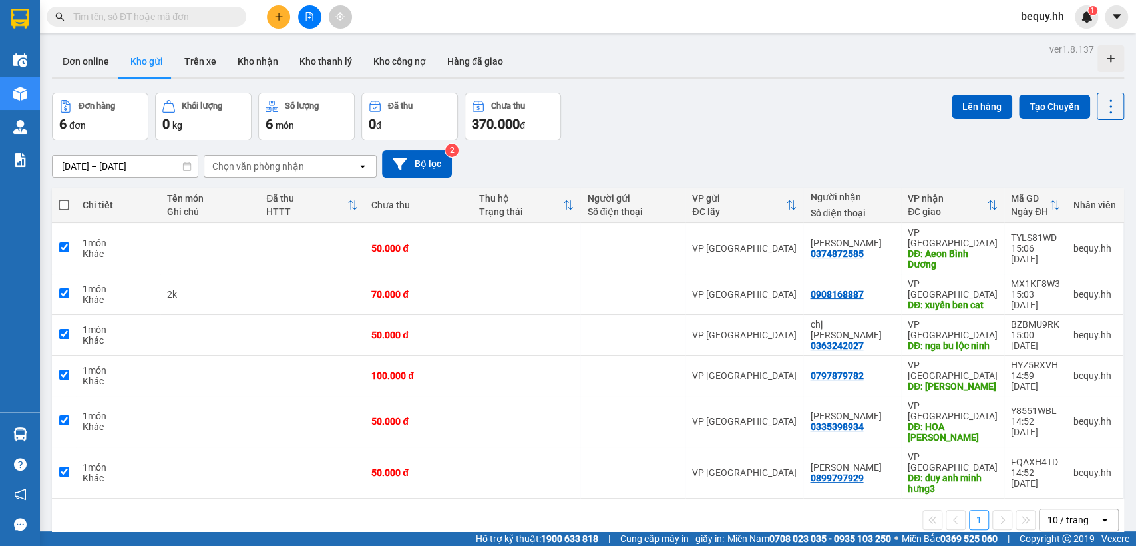
checkbox input "true"
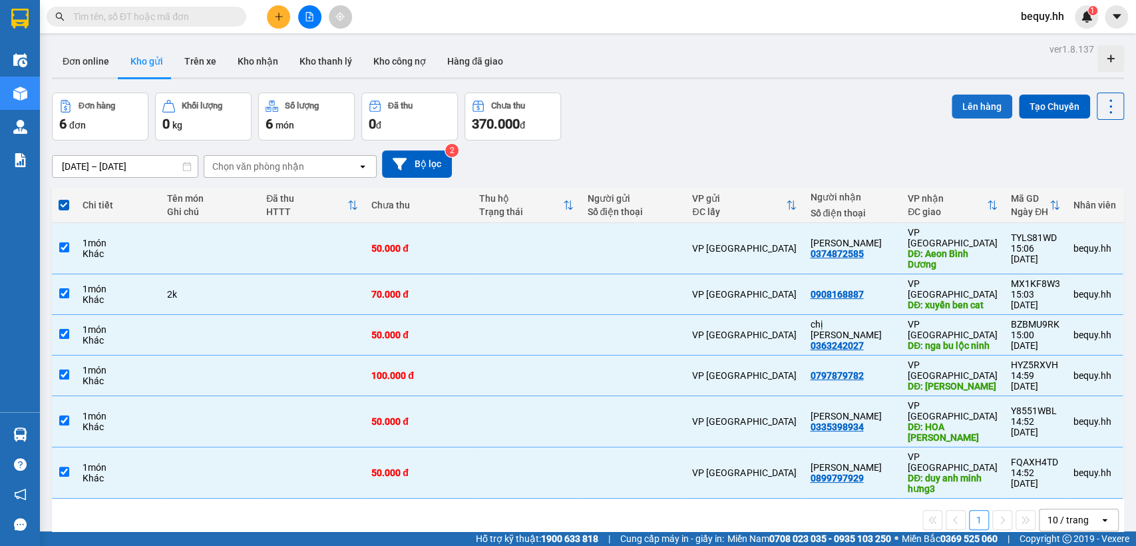
drag, startPoint x: 968, startPoint y: 99, endPoint x: 953, endPoint y: 100, distance: 14.7
click at [962, 100] on button "Lên hàng" at bounding box center [982, 107] width 61 height 24
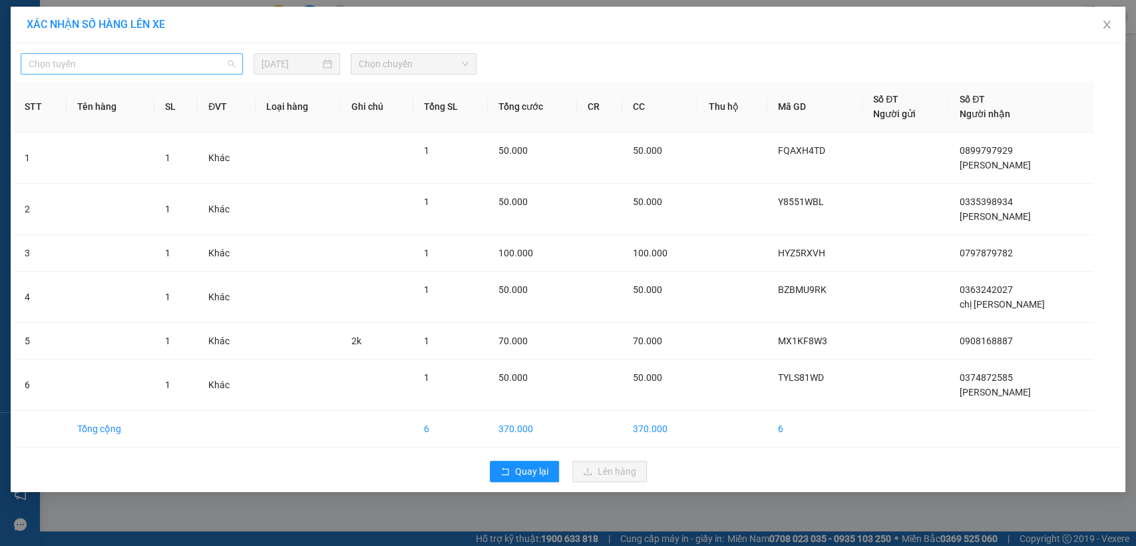
click at [176, 61] on span "Chọn tuyến" at bounding box center [132, 64] width 206 height 20
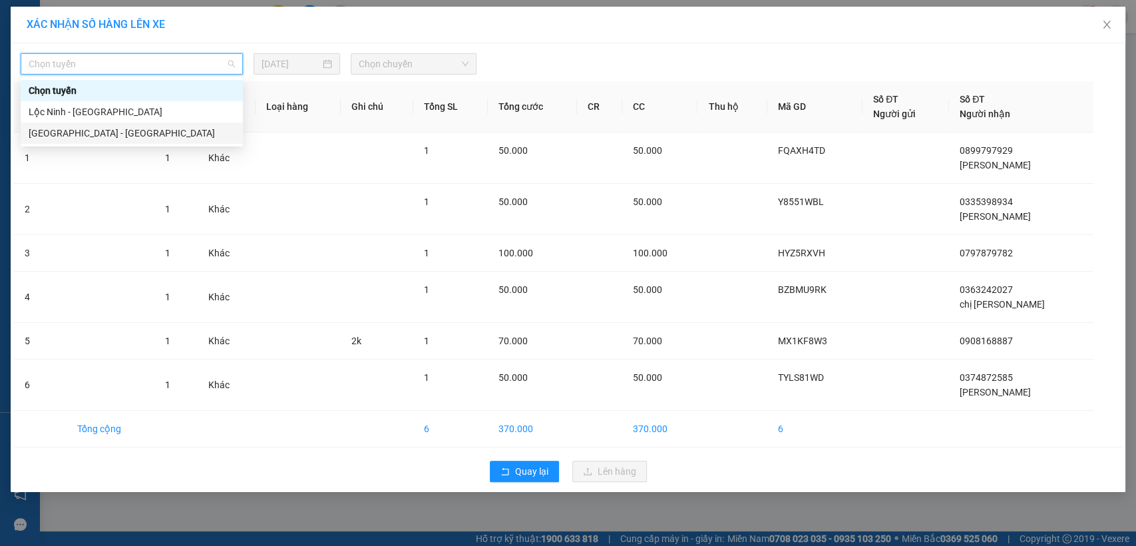
click at [128, 130] on div "[GEOGRAPHIC_DATA] - [GEOGRAPHIC_DATA]" at bounding box center [132, 133] width 206 height 15
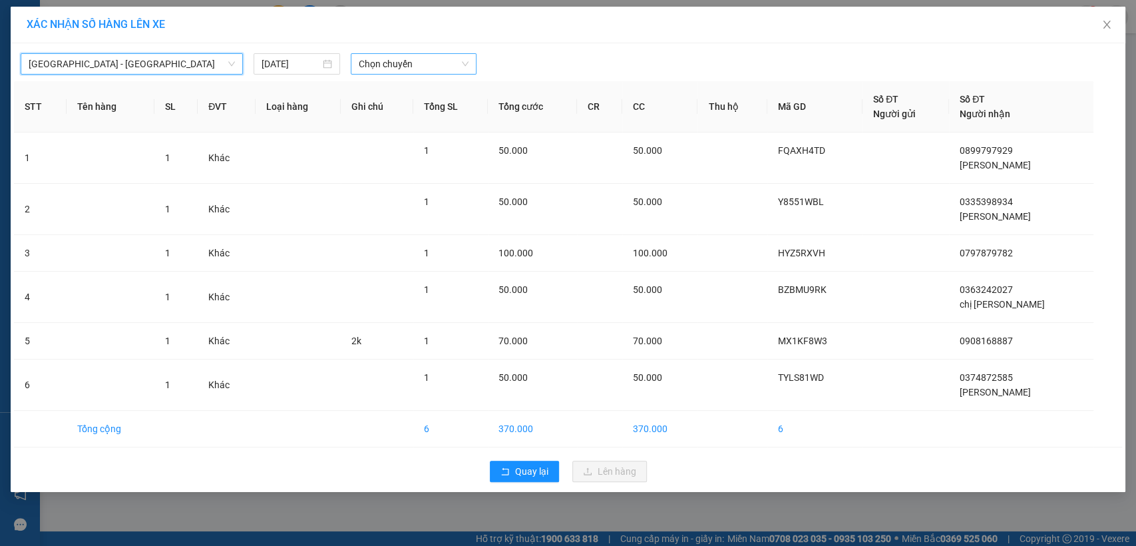
click at [404, 65] on span "Chọn chuyến" at bounding box center [413, 64] width 109 height 20
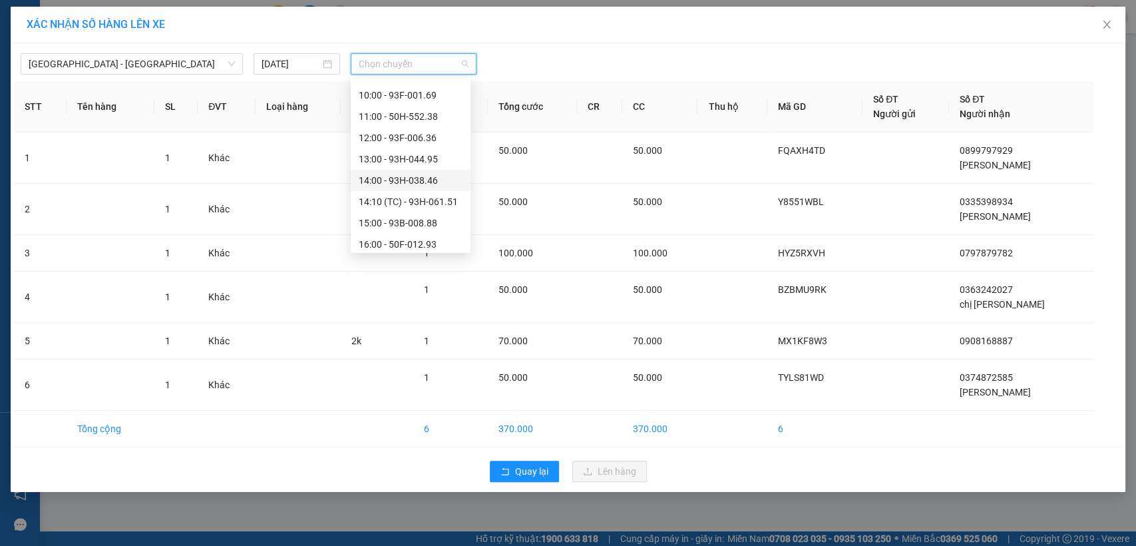
scroll to position [148, 0]
click at [425, 153] on div "14:00 - 93H-038.46" at bounding box center [411, 155] width 104 height 15
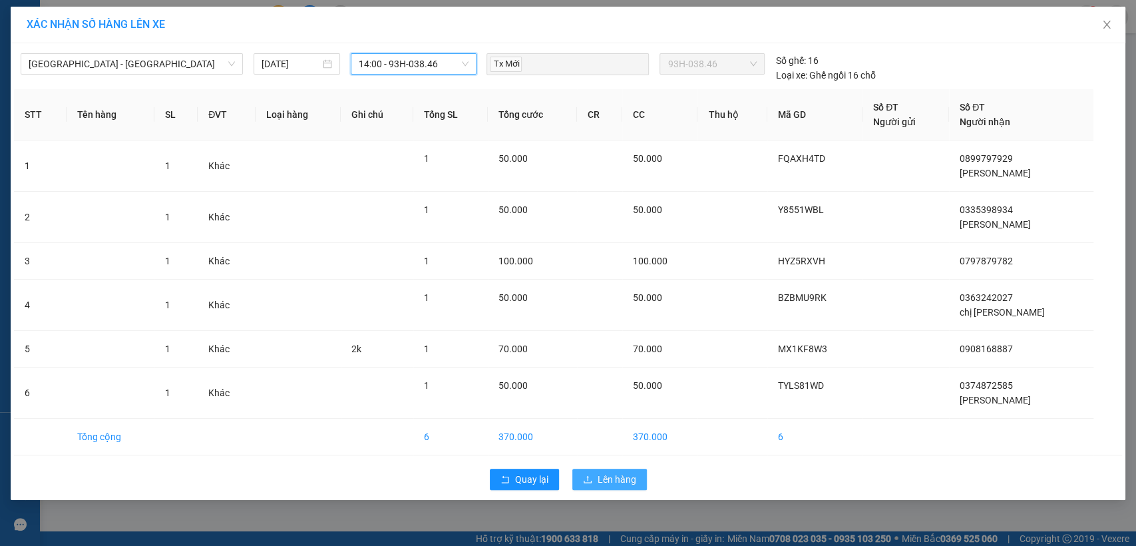
click at [616, 486] on button "Lên hàng" at bounding box center [609, 479] width 75 height 21
